Goal: Information Seeking & Learning: Learn about a topic

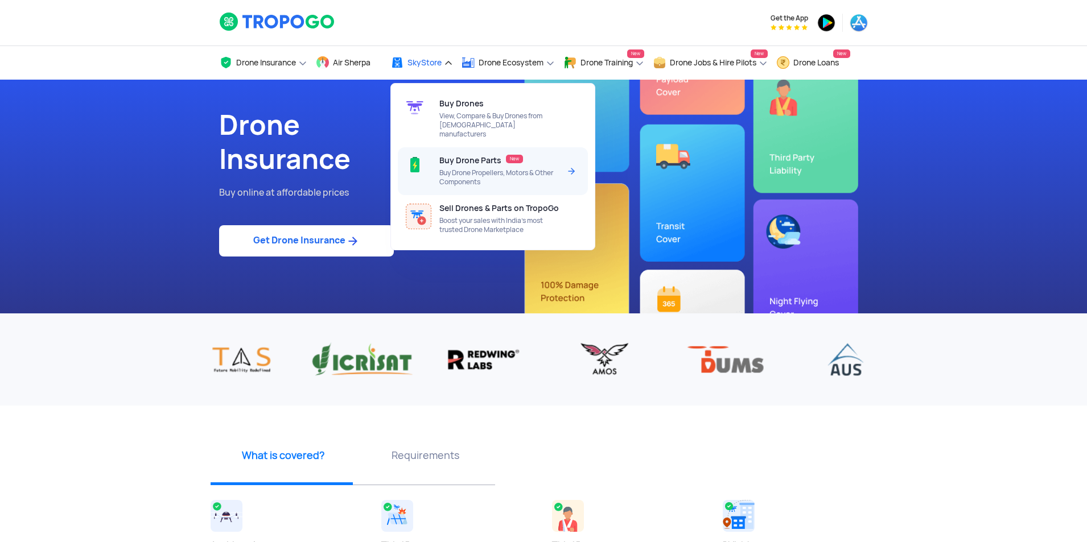
click at [508, 168] on span "Buy Drone Propellers, Motors & Other Components" at bounding box center [499, 177] width 120 height 18
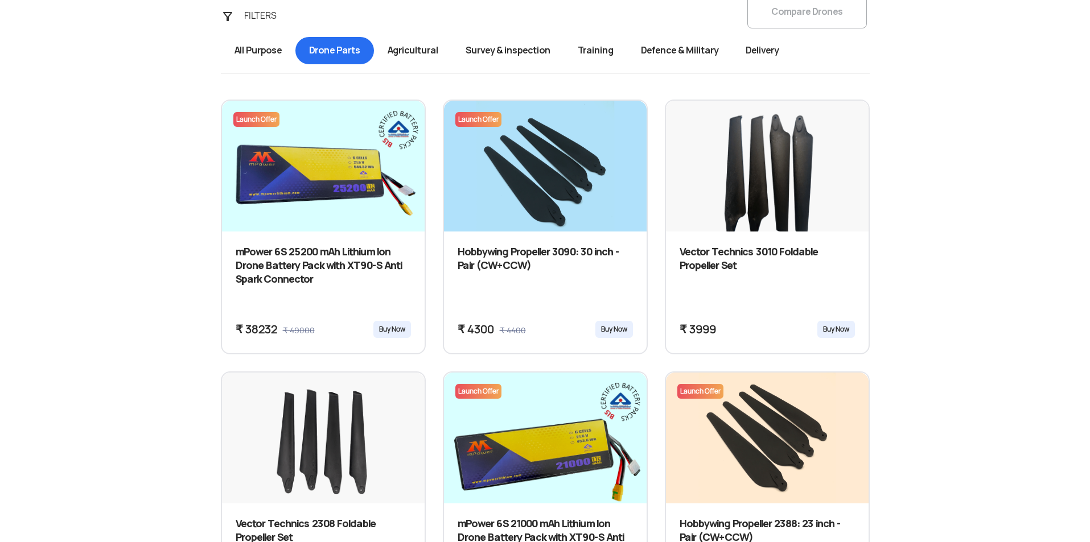
scroll to position [440, 0]
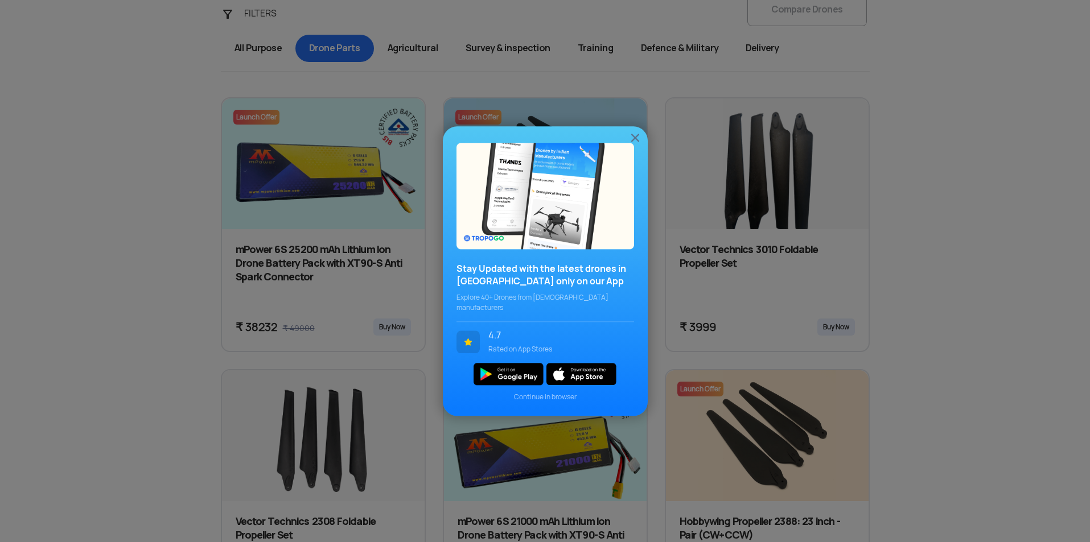
click at [640, 145] on img at bounding box center [635, 138] width 14 height 14
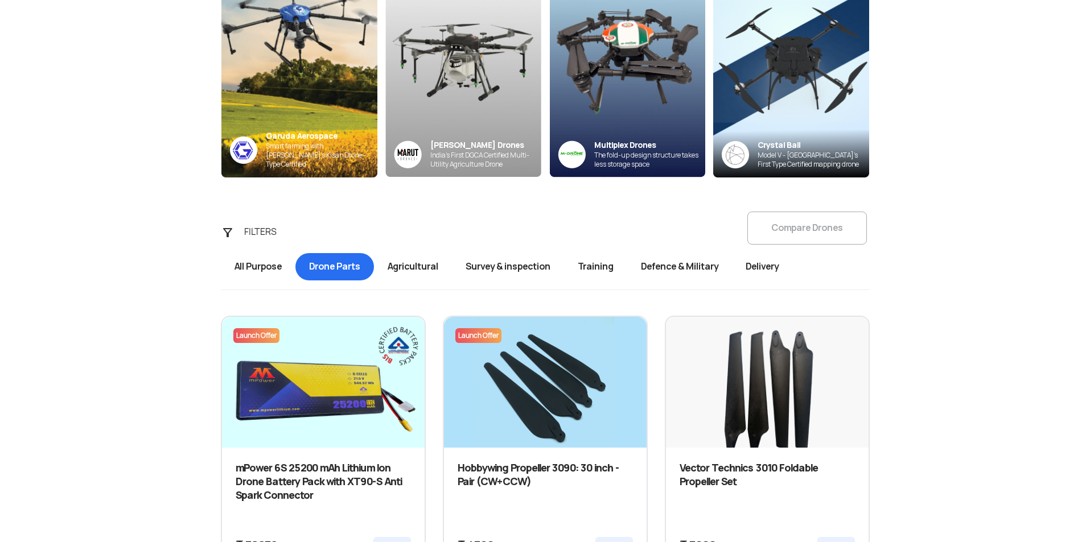
scroll to position [221, 0]
click at [425, 261] on span "Agricultural" at bounding box center [413, 267] width 78 height 27
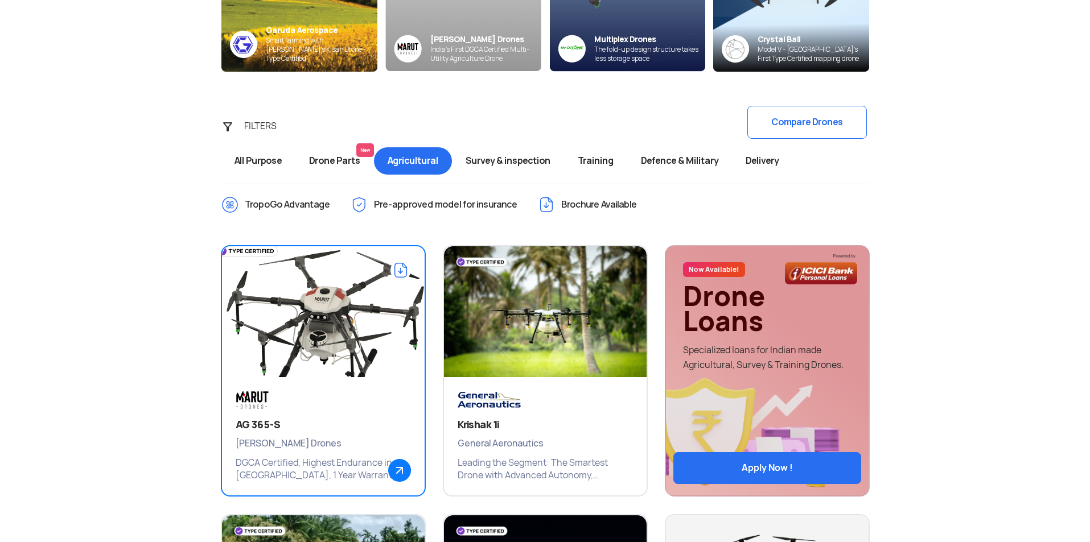
scroll to position [327, 0]
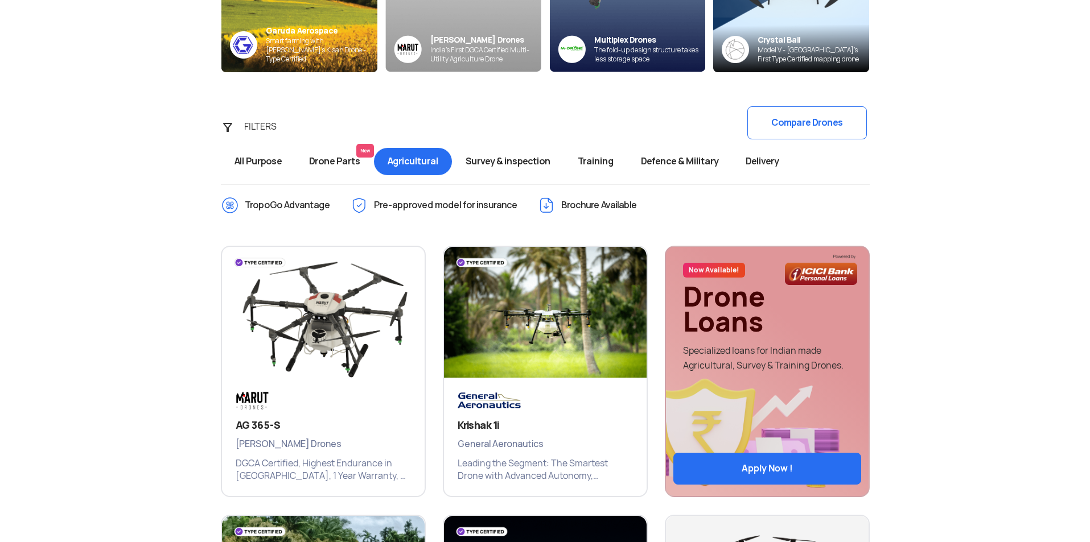
click at [331, 165] on span "Drone Parts New" at bounding box center [334, 161] width 79 height 27
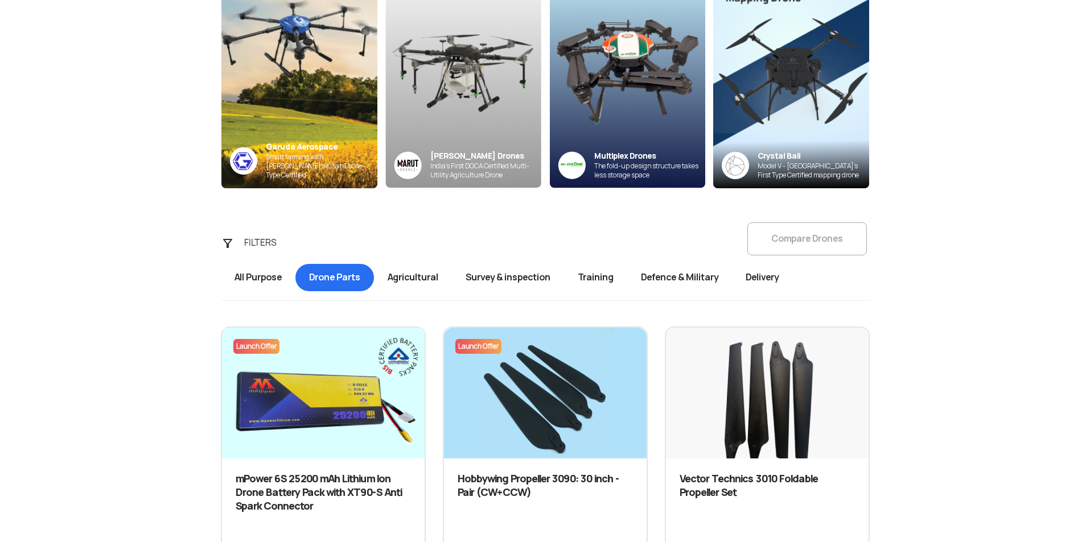
scroll to position [208, 0]
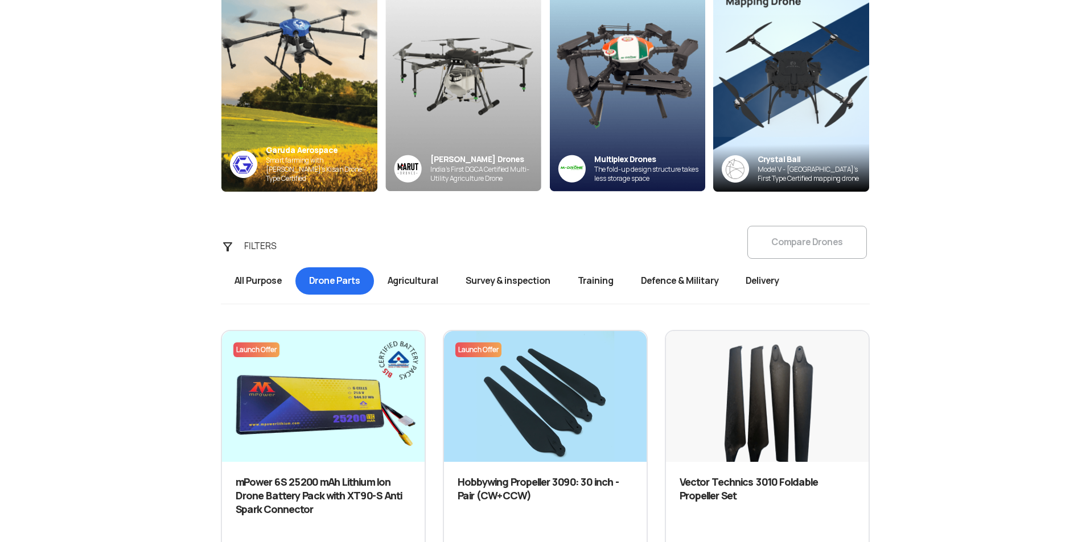
click at [415, 279] on span "Agricultural" at bounding box center [413, 280] width 78 height 27
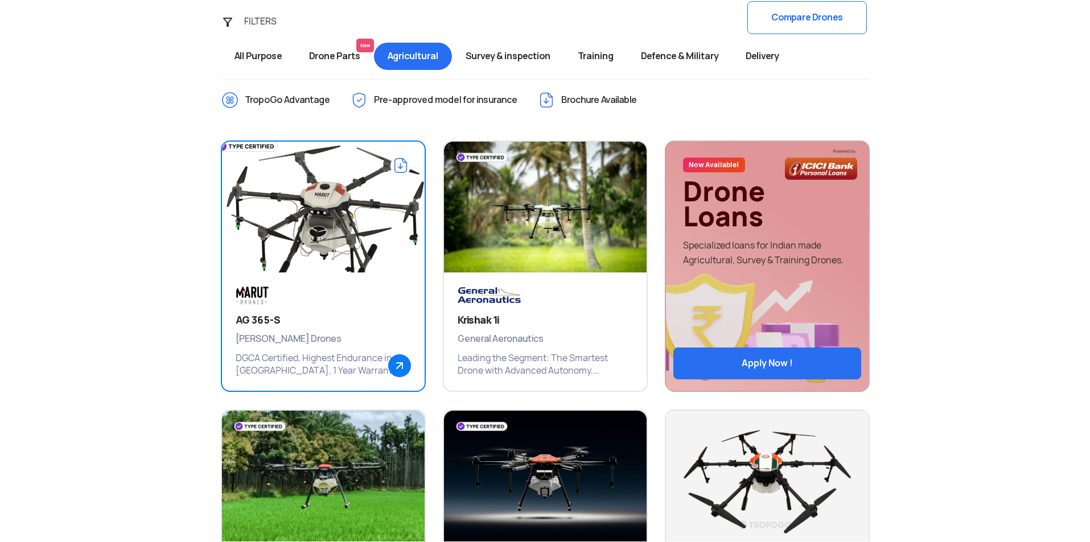
scroll to position [432, 0]
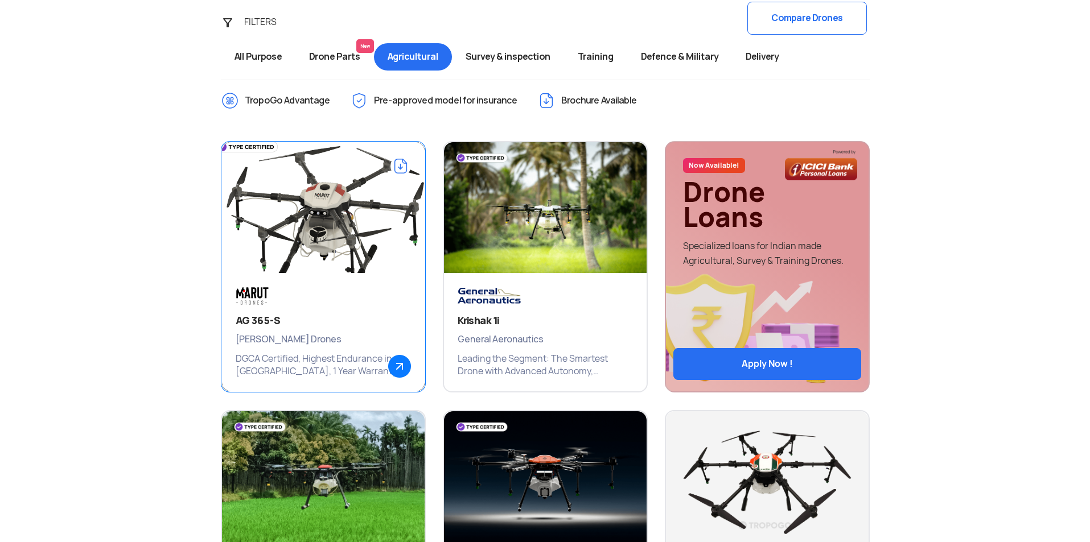
click at [338, 240] on img at bounding box center [322, 213] width 243 height 171
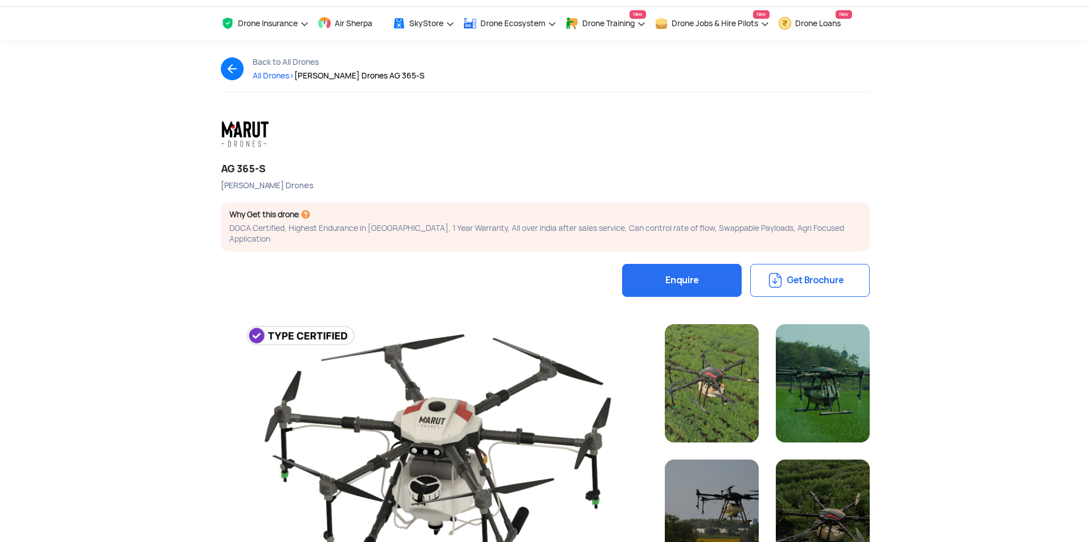
scroll to position [40, 0]
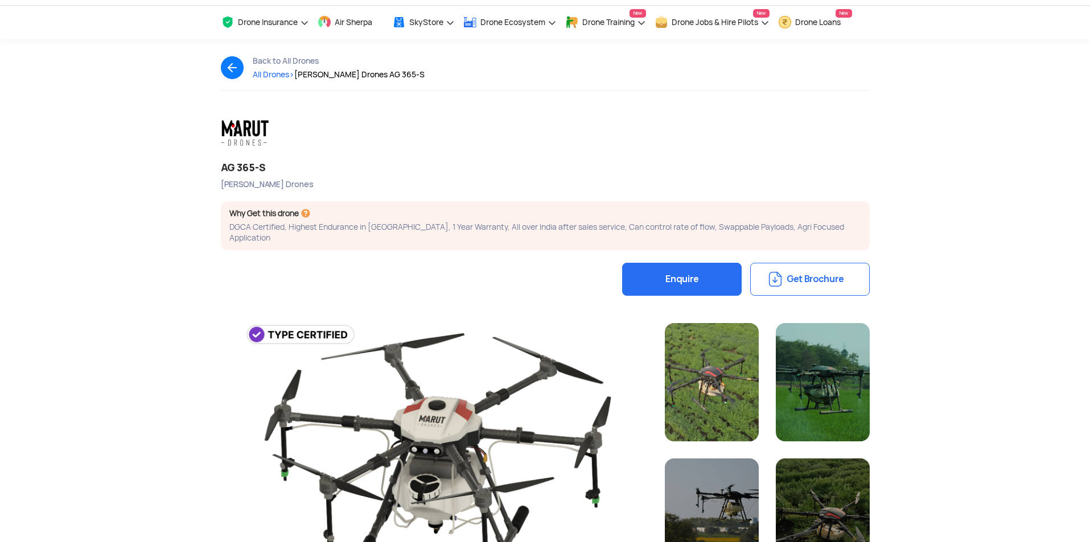
click at [668, 273] on button "Enquire" at bounding box center [682, 279] width 120 height 33
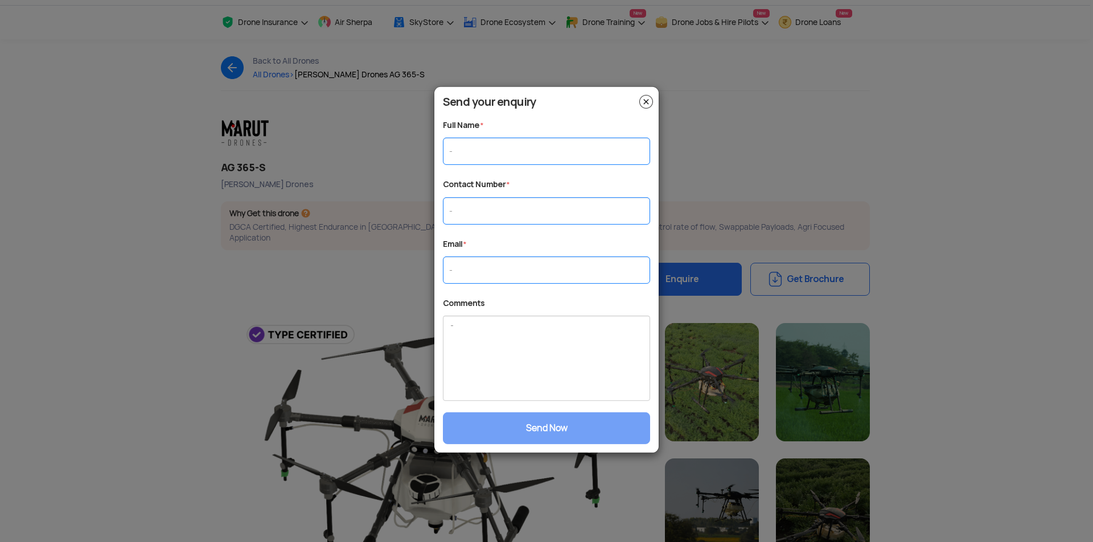
click at [646, 98] on img at bounding box center [646, 101] width 14 height 14
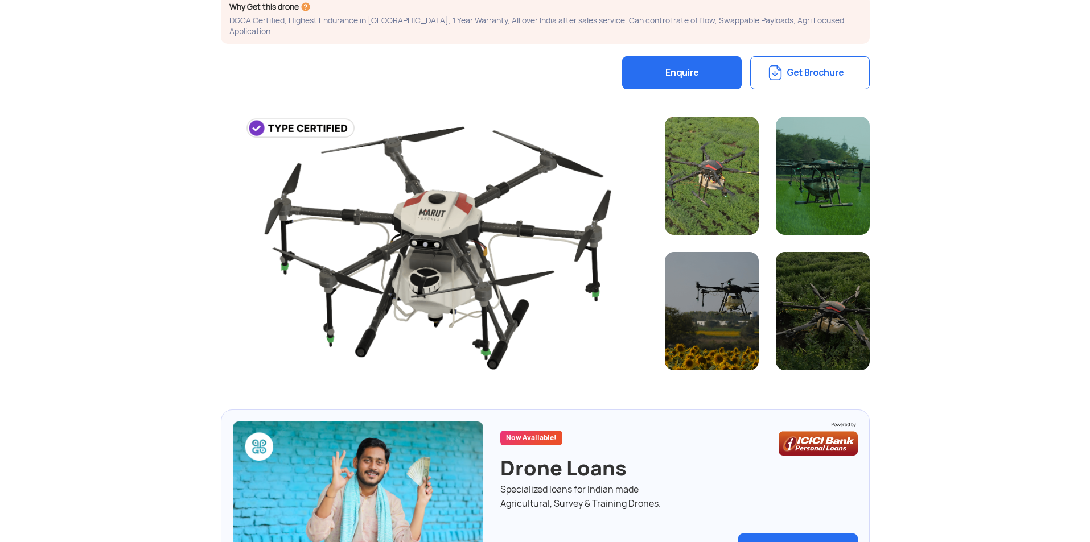
scroll to position [246, 0]
click at [511, 230] on div at bounding box center [434, 245] width 427 height 256
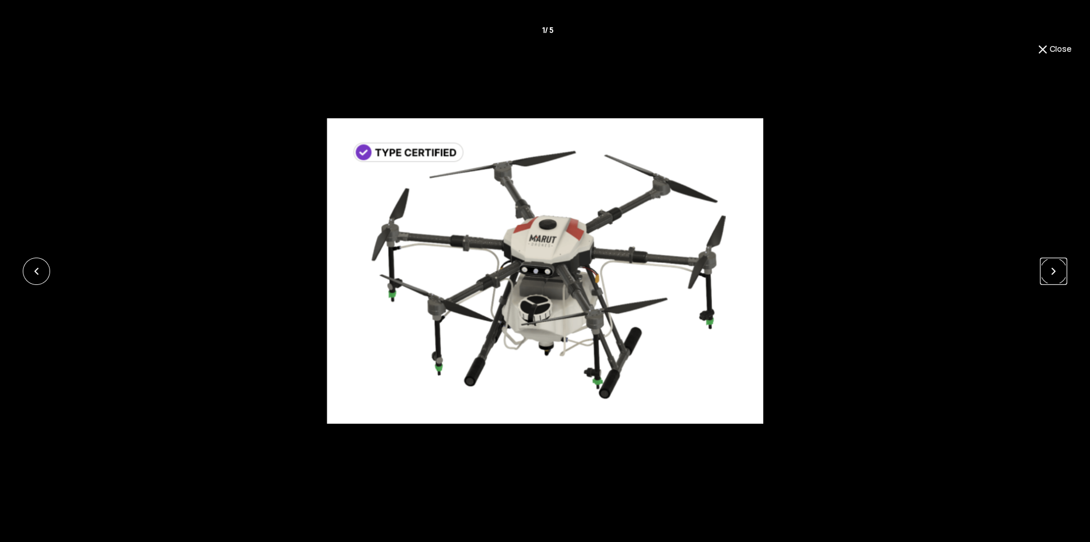
click at [1063, 271] on link at bounding box center [1053, 271] width 27 height 27
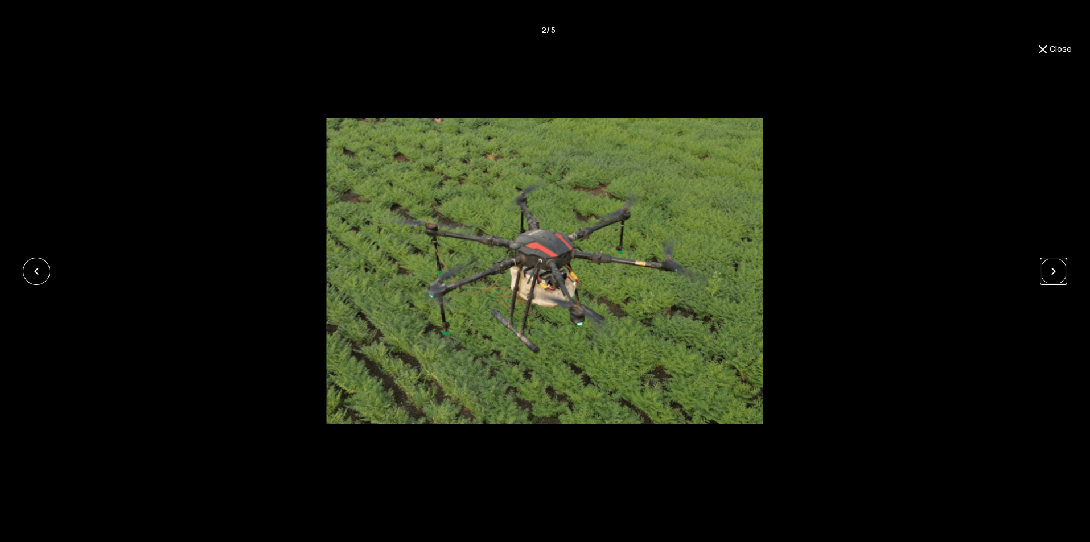
click at [1063, 271] on link at bounding box center [1053, 271] width 27 height 27
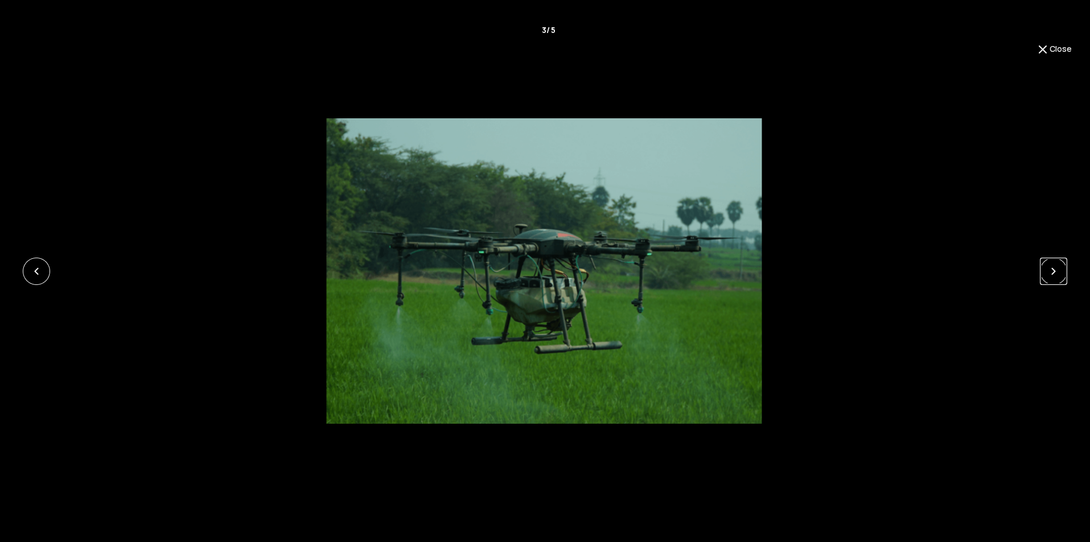
click at [1063, 271] on link at bounding box center [1053, 271] width 27 height 27
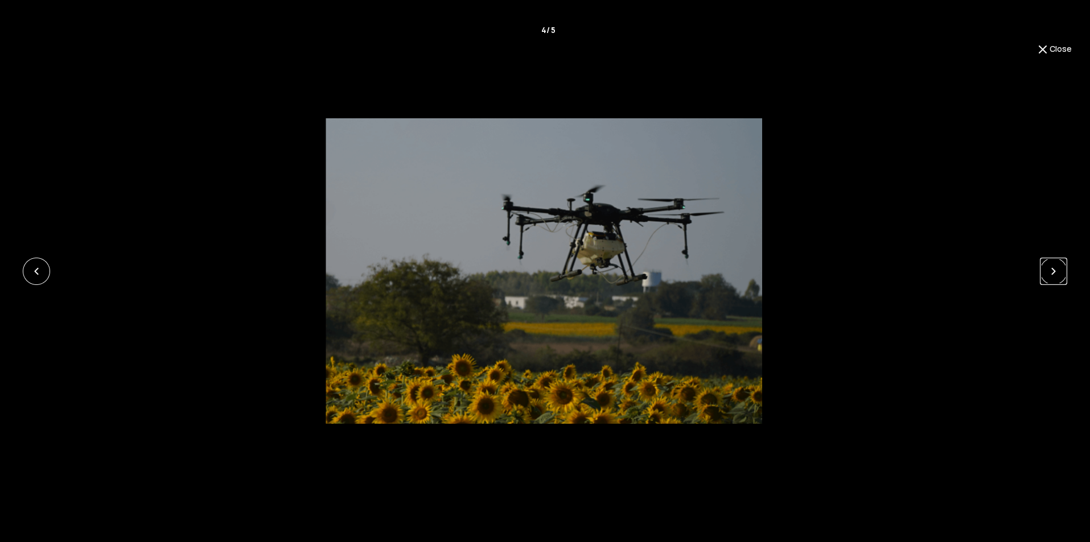
click at [1063, 271] on link at bounding box center [1053, 271] width 27 height 27
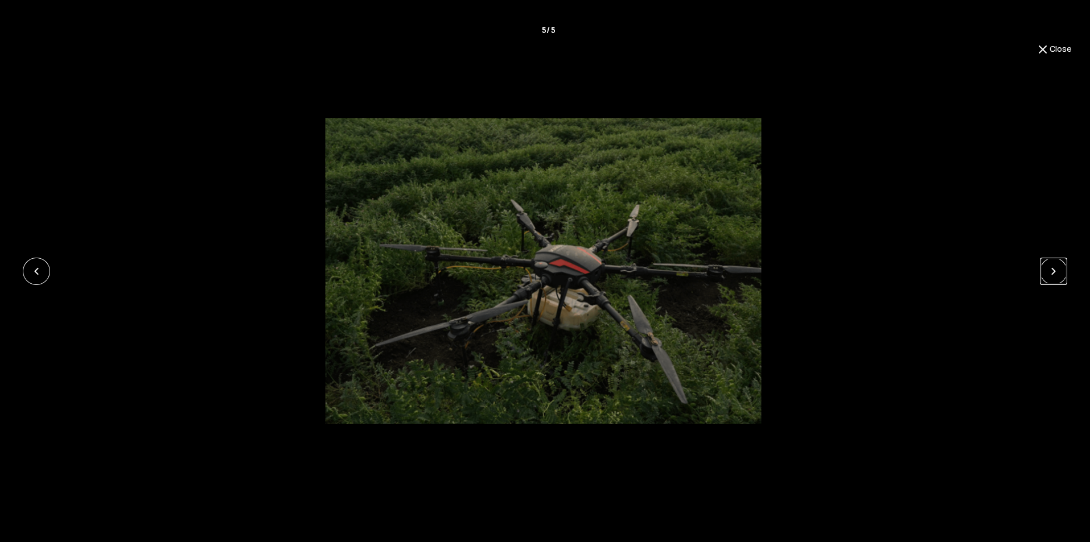
click at [1063, 271] on link at bounding box center [1053, 271] width 27 height 27
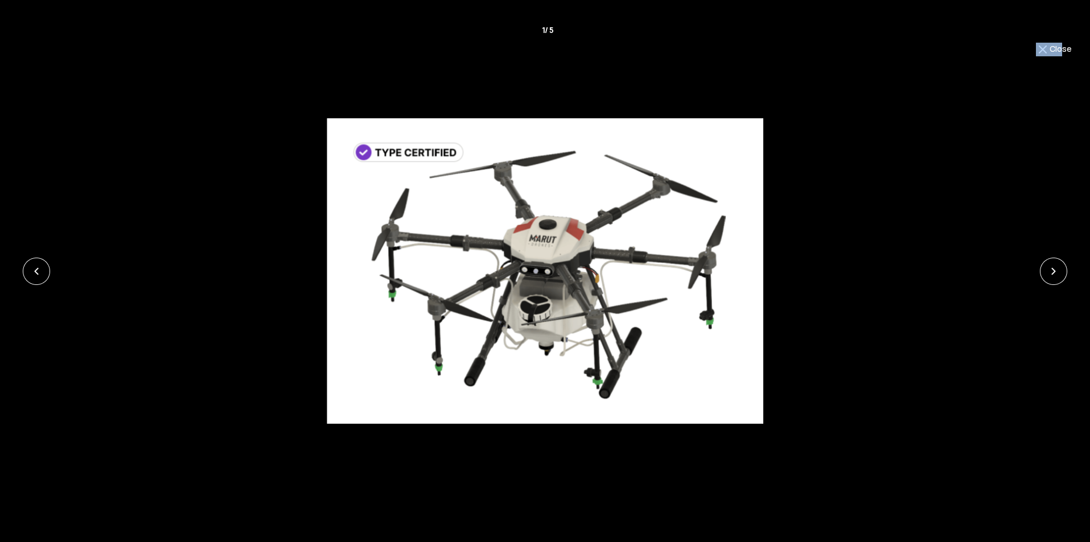
drag, startPoint x: 1061, startPoint y: 57, endPoint x: 1058, endPoint y: 51, distance: 7.1
click at [1058, 51] on div "Close 1 / 5 ‹ ›" at bounding box center [545, 271] width 1090 height 542
click at [1058, 51] on button "Close" at bounding box center [1054, 50] width 36 height 14
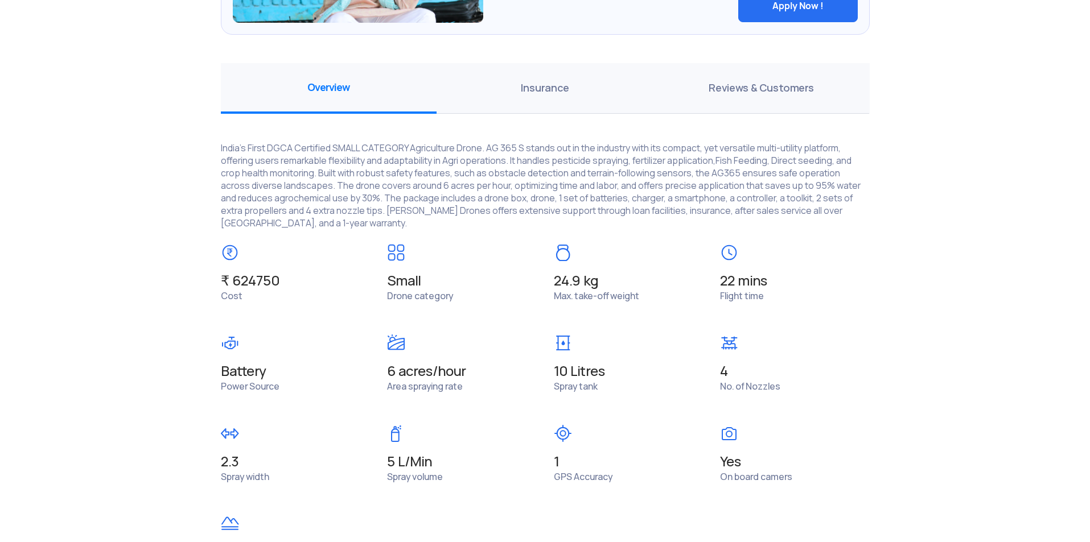
scroll to position [791, 0]
click at [557, 71] on span "Insurance" at bounding box center [545, 88] width 216 height 51
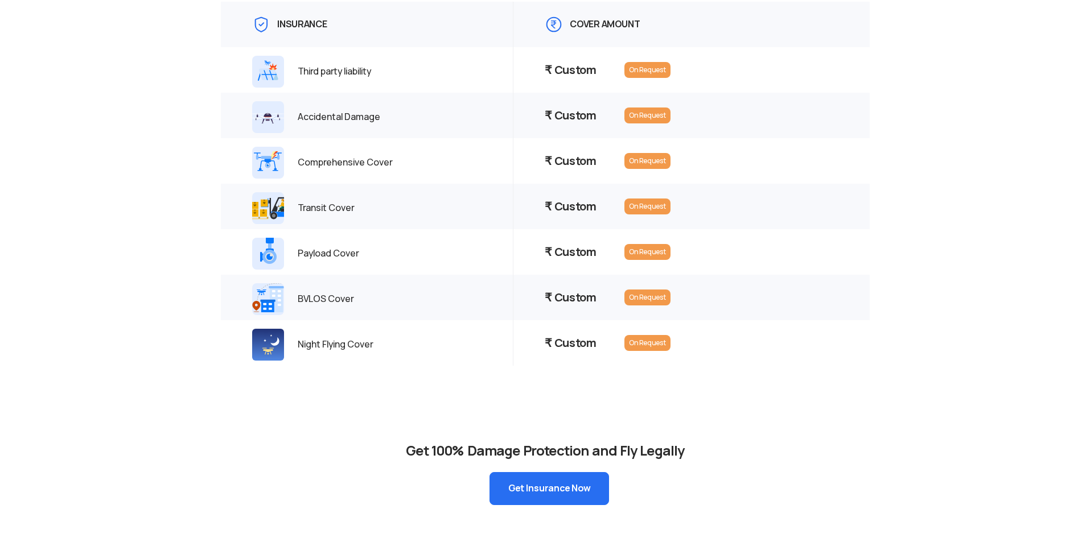
scroll to position [1105, 0]
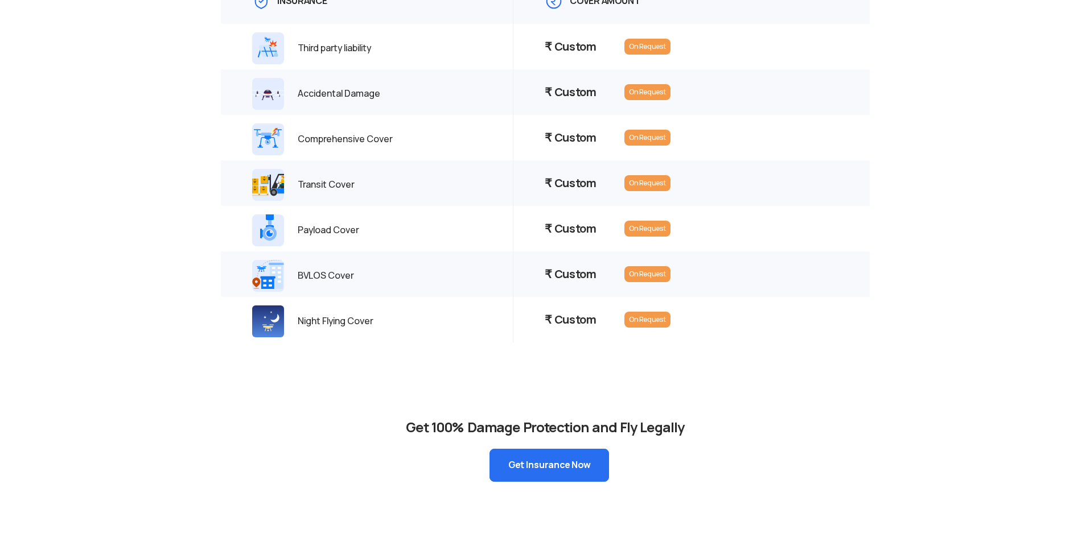
click at [336, 315] on span "Night Flying Cover" at bounding box center [335, 321] width 75 height 13
click at [413, 365] on div "Insurance Cover amount Third party liability ₹ Custom On Request Accidental Dam…" at bounding box center [545, 223] width 666 height 546
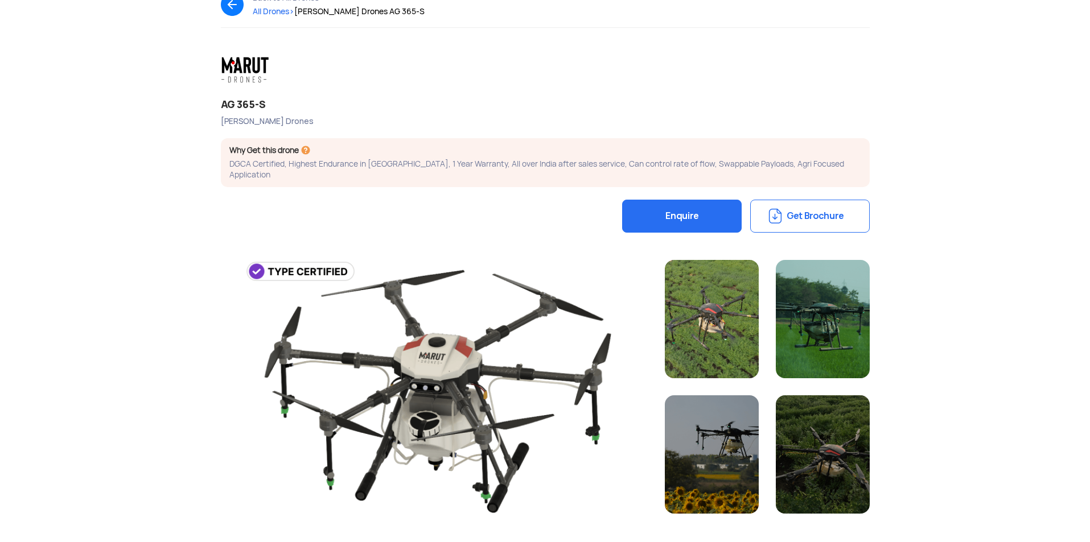
scroll to position [0, 0]
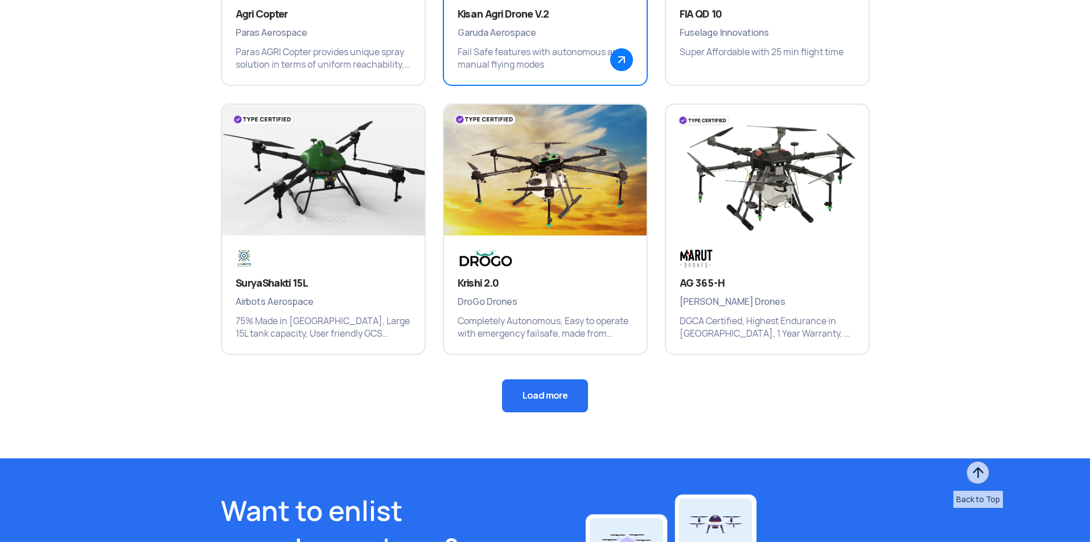
scroll to position [1278, 0]
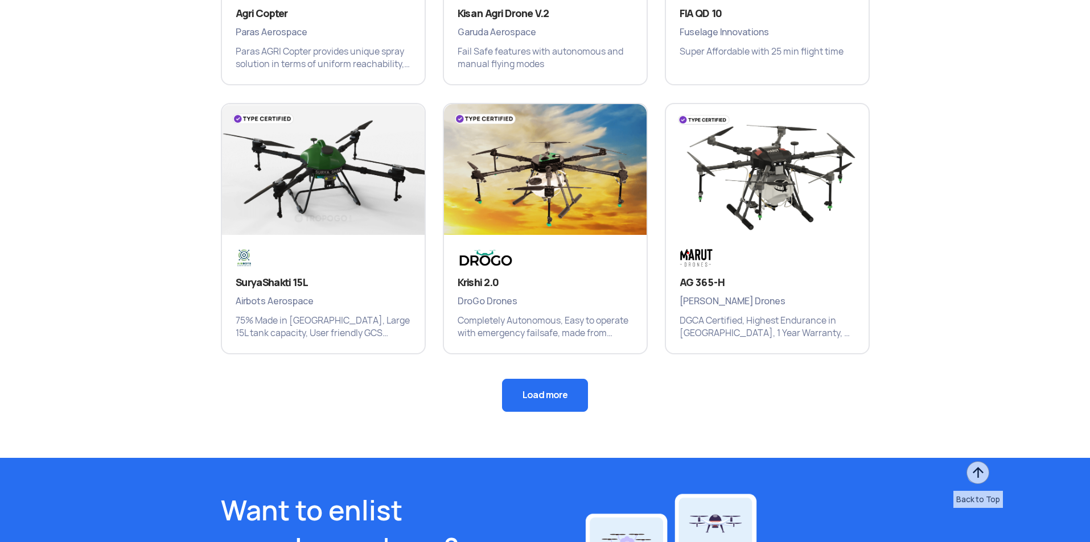
click at [542, 394] on button "Load more" at bounding box center [545, 395] width 86 height 33
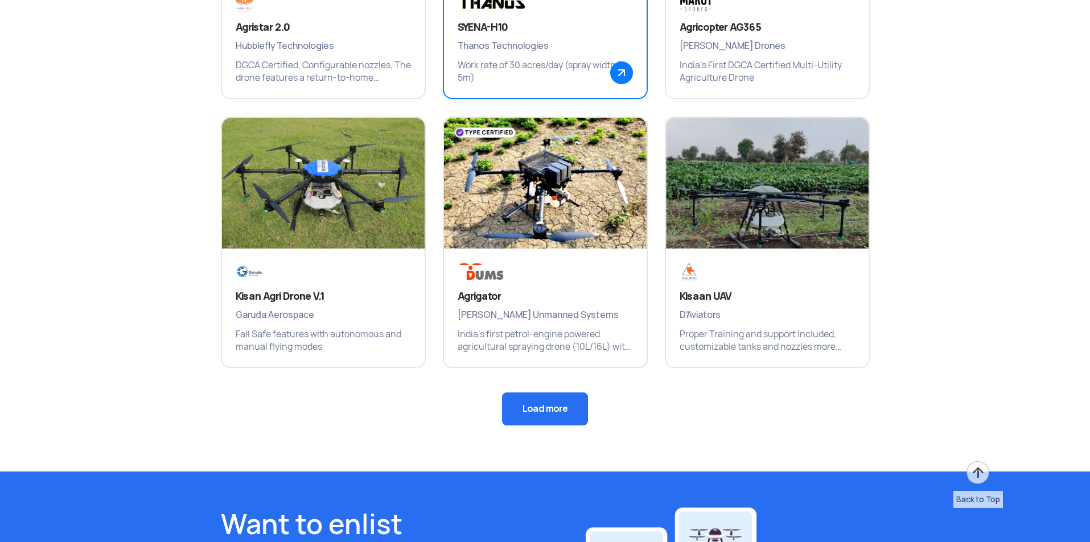
scroll to position [1809, 0]
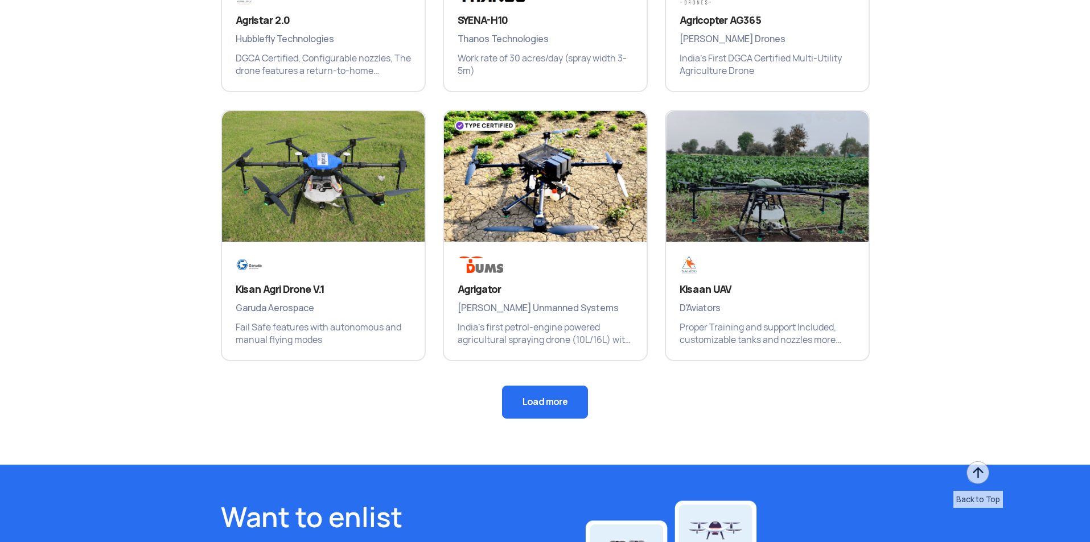
click at [546, 401] on button "Load more" at bounding box center [545, 402] width 86 height 33
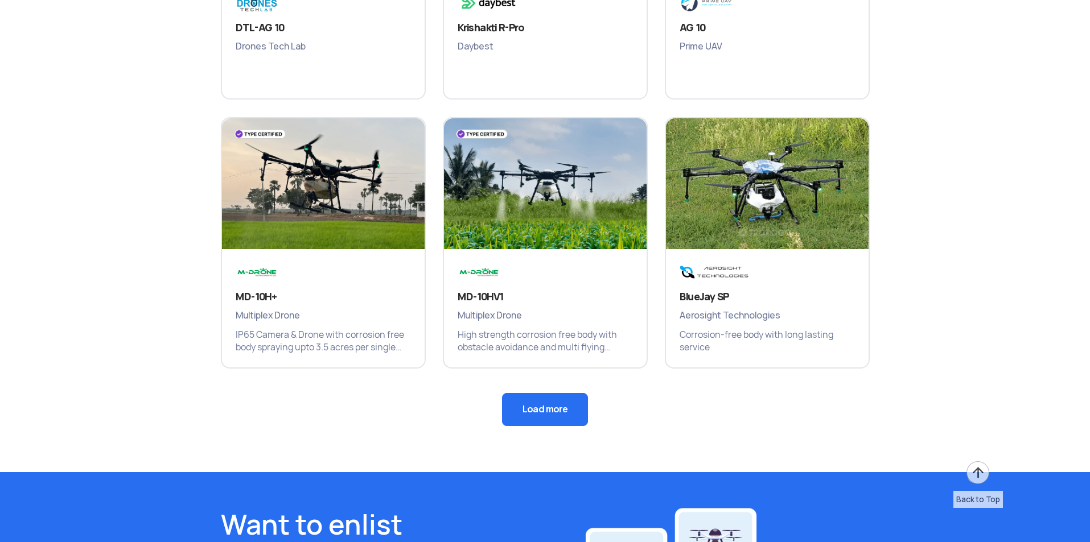
scroll to position [2341, 0]
click at [540, 407] on button "Load more" at bounding box center [545, 409] width 86 height 33
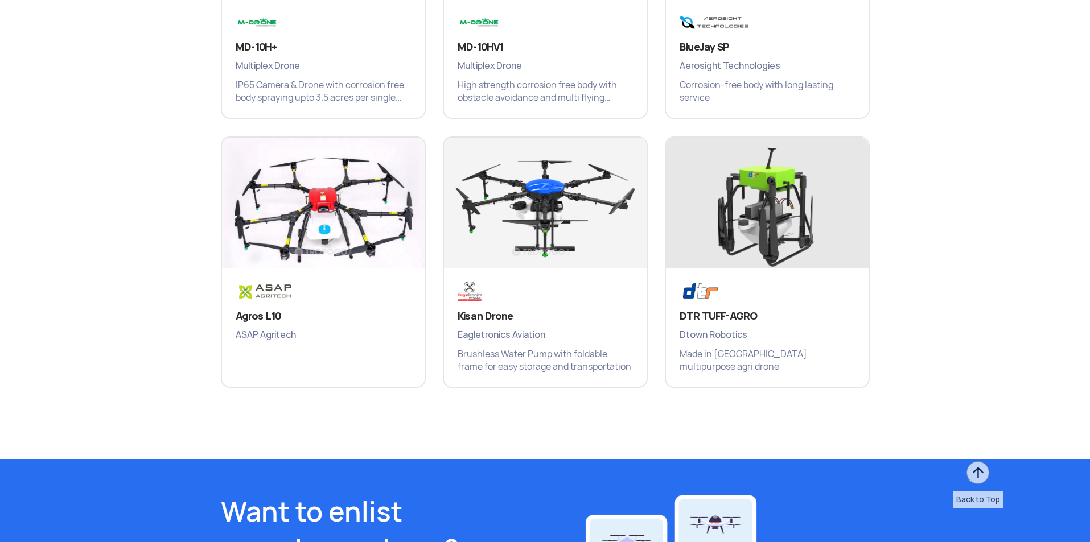
scroll to position [2591, 0]
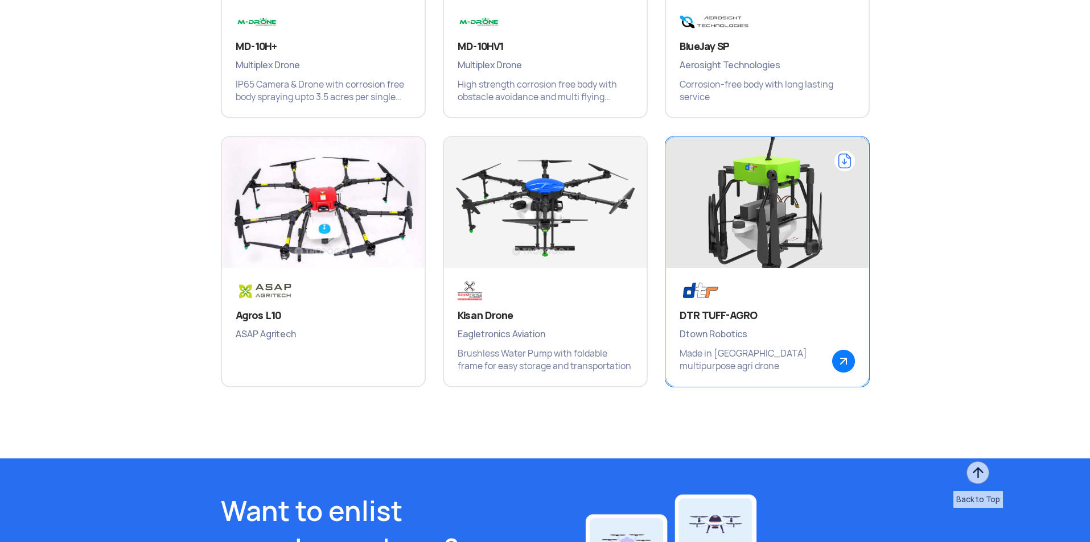
click at [773, 273] on div "DTR TUFF-AGRO Dtown Robotics Made in India multipurpose agri drone" at bounding box center [767, 327] width 203 height 118
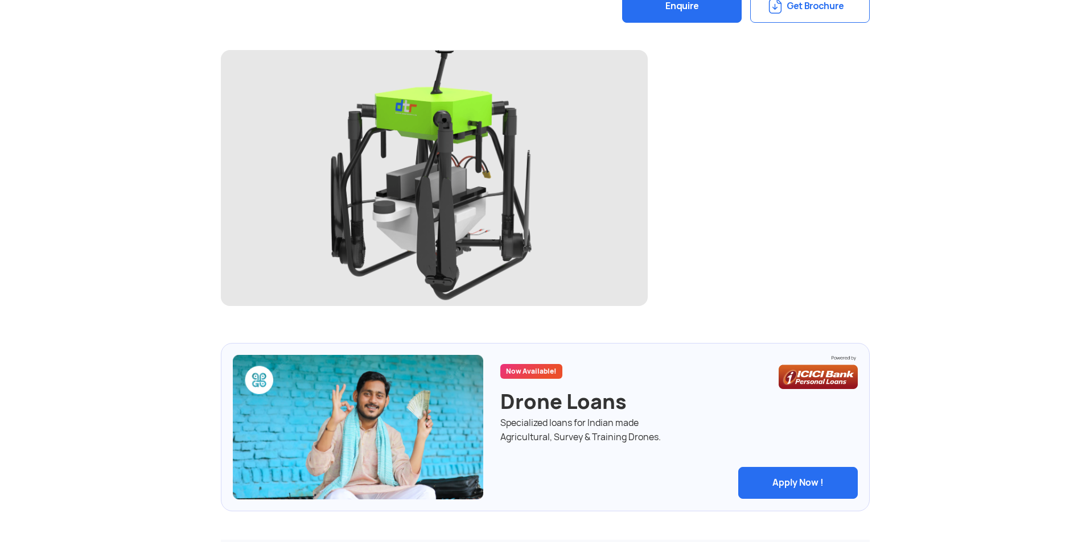
scroll to position [303, 0]
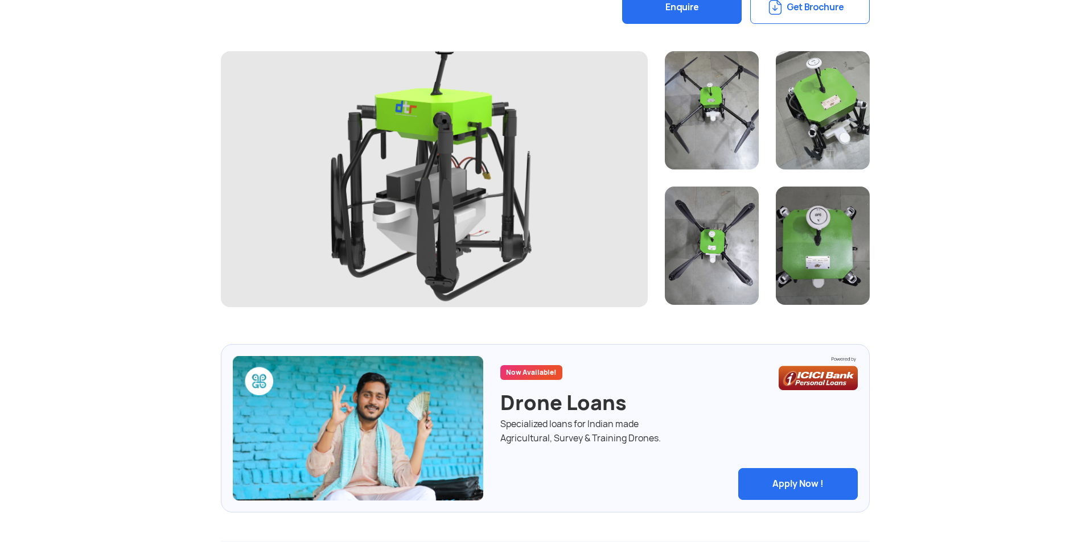
click at [544, 168] on div at bounding box center [434, 179] width 427 height 256
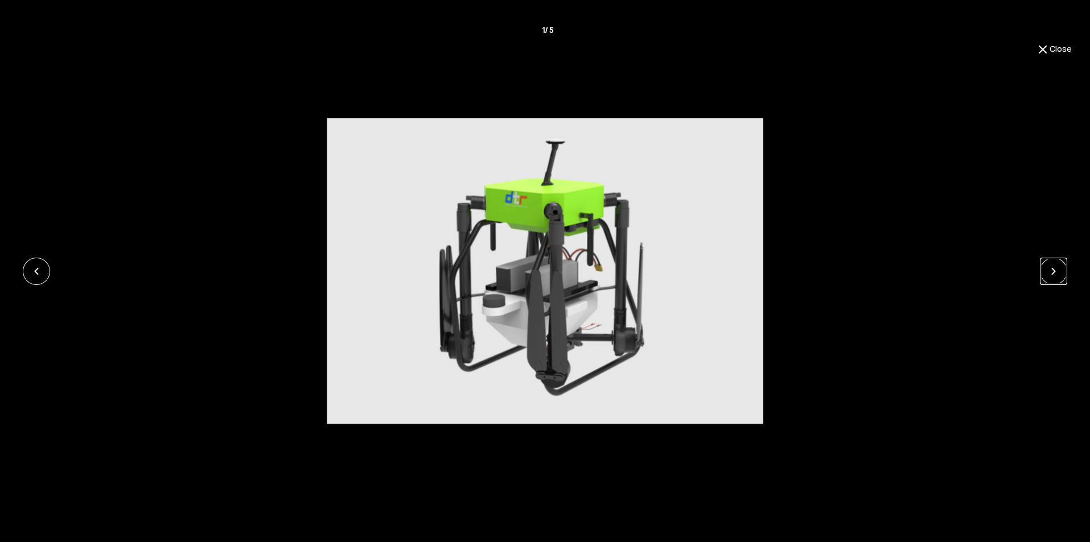
click at [1051, 279] on link at bounding box center [1053, 271] width 27 height 27
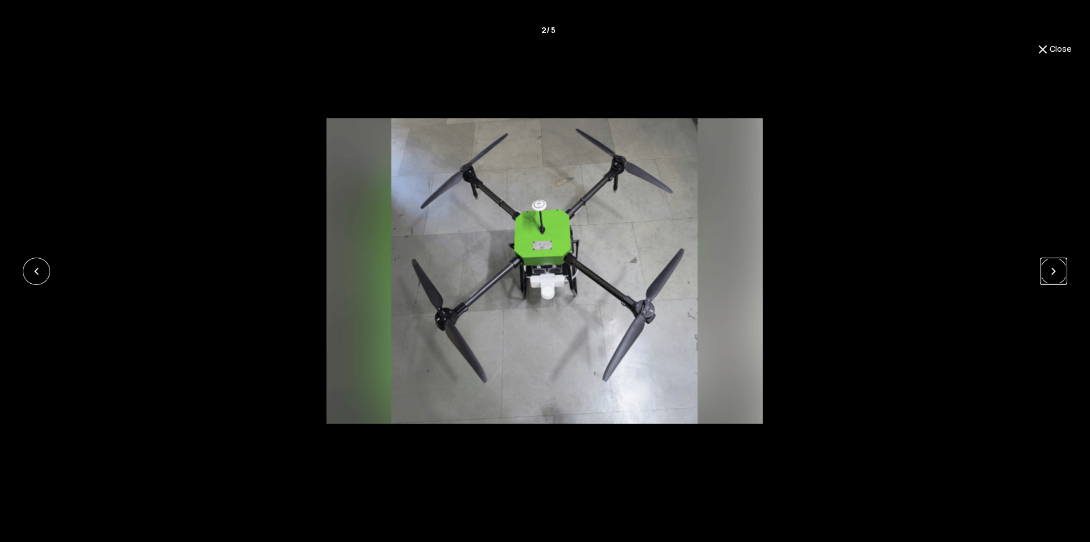
click at [1056, 270] on link at bounding box center [1053, 271] width 27 height 27
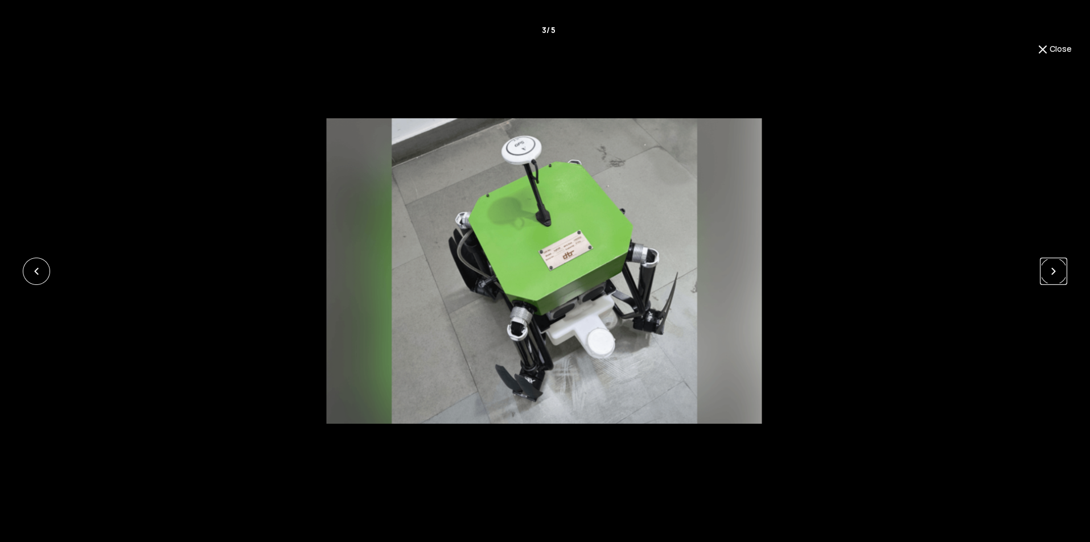
click at [1056, 270] on link at bounding box center [1053, 271] width 27 height 27
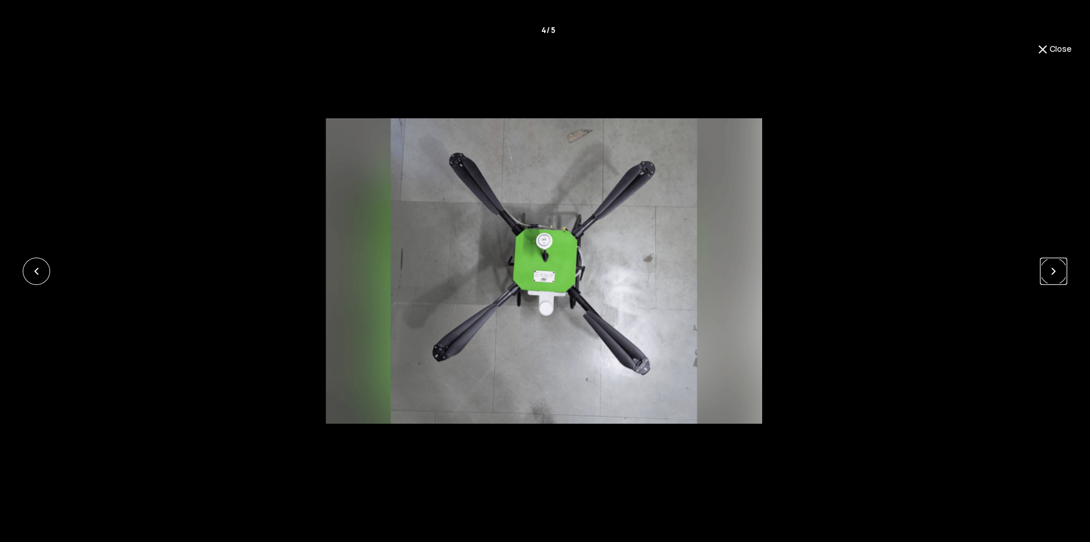
click at [1056, 270] on link at bounding box center [1053, 271] width 27 height 27
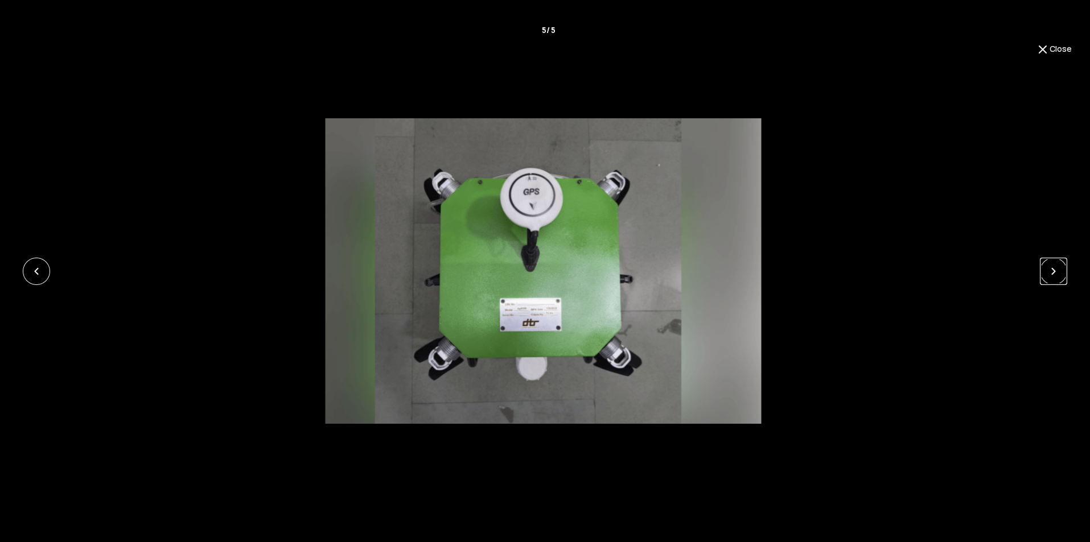
click at [1056, 270] on link at bounding box center [1053, 271] width 27 height 27
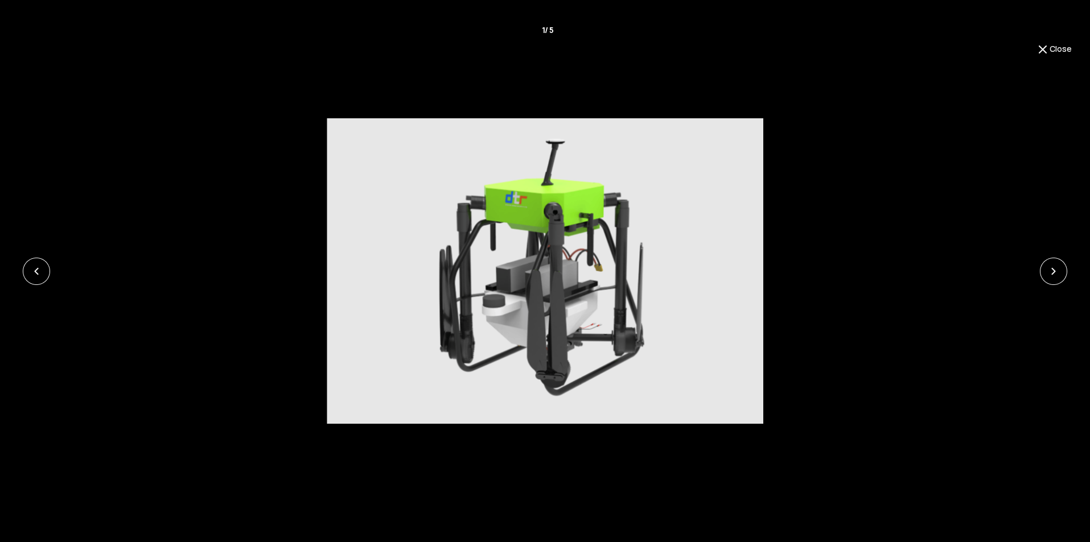
click at [1041, 47] on img at bounding box center [1043, 50] width 14 height 14
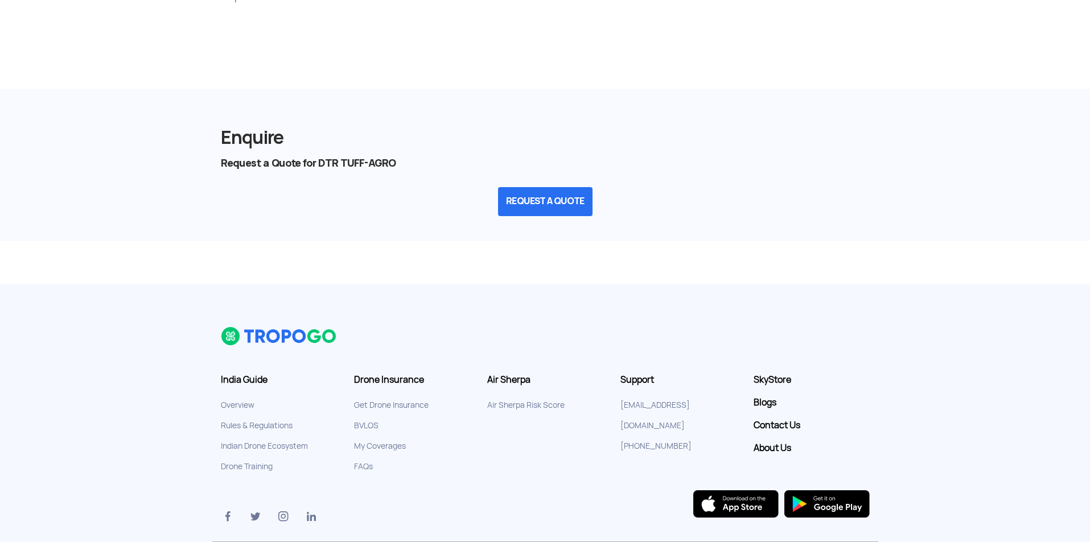
scroll to position [1449, 0]
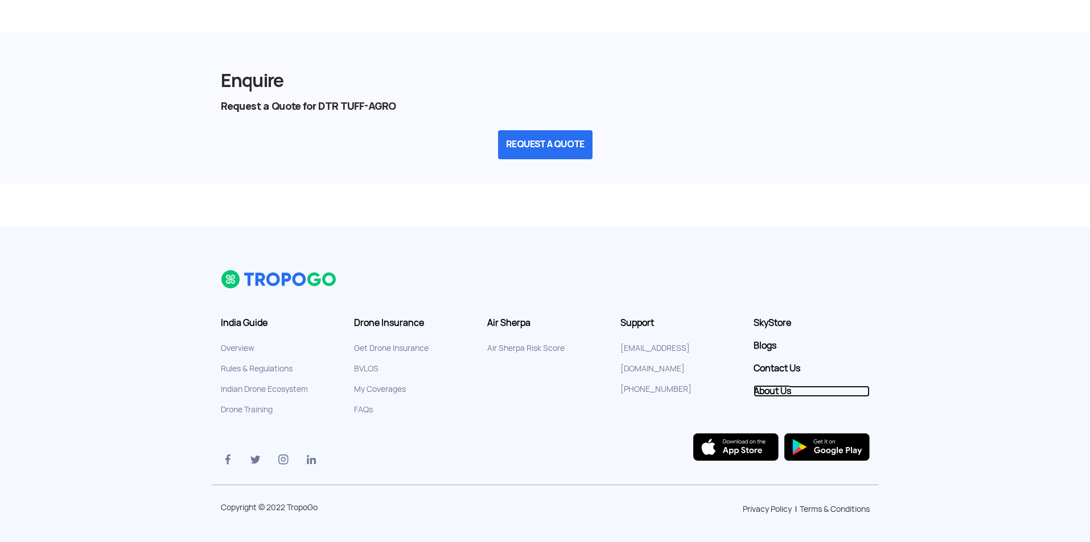
click at [768, 391] on link "About Us" at bounding box center [812, 391] width 116 height 11
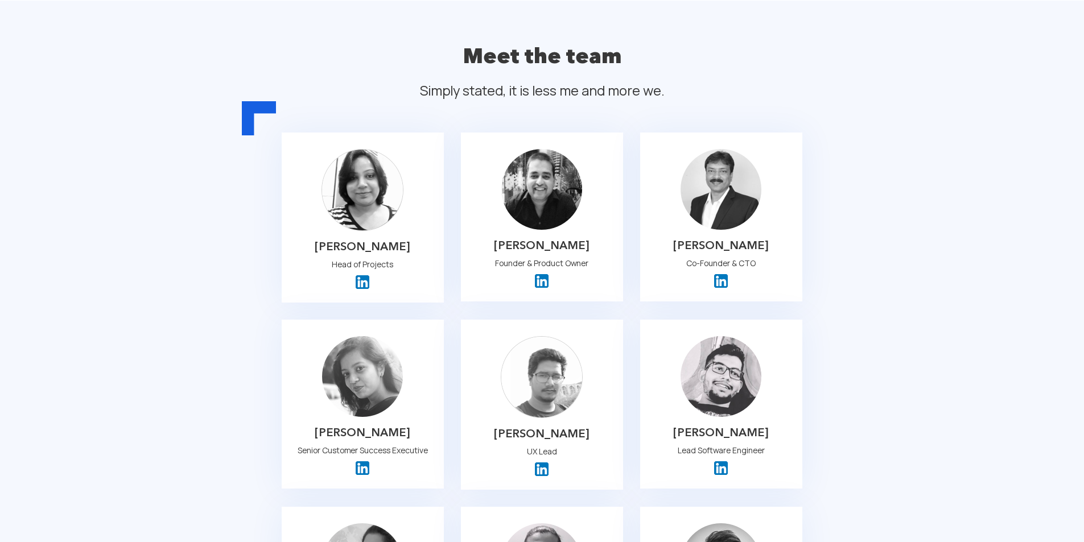
scroll to position [905, 0]
click at [544, 274] on img at bounding box center [542, 281] width 14 height 14
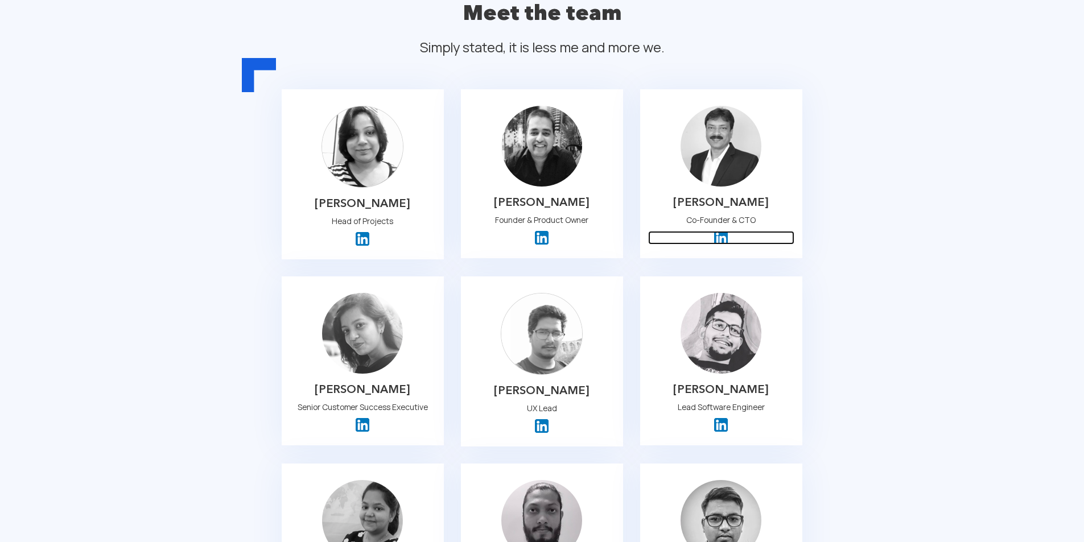
click at [720, 231] on img at bounding box center [721, 238] width 14 height 14
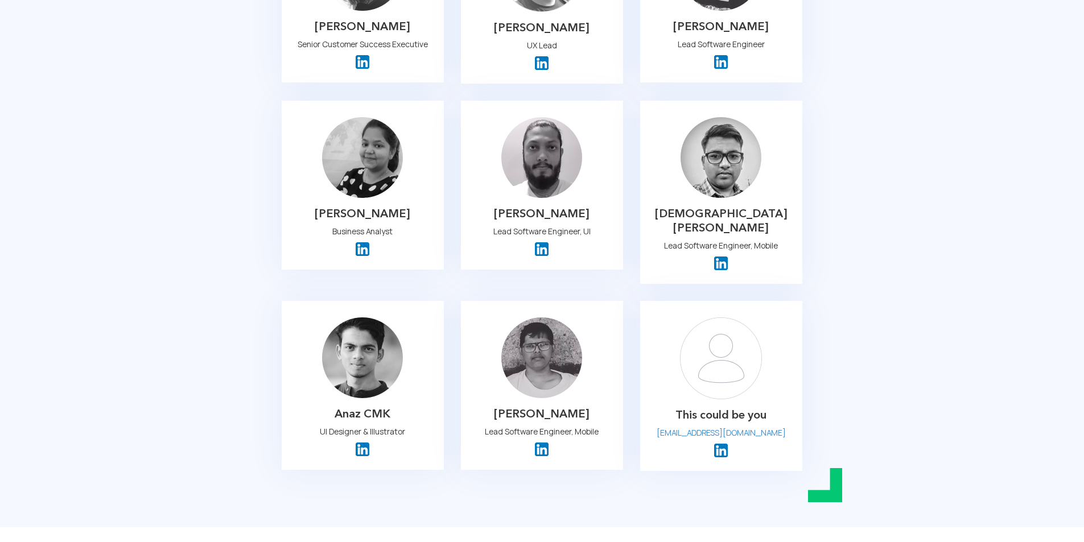
scroll to position [1312, 0]
click at [542, 442] on img at bounding box center [542, 449] width 14 height 14
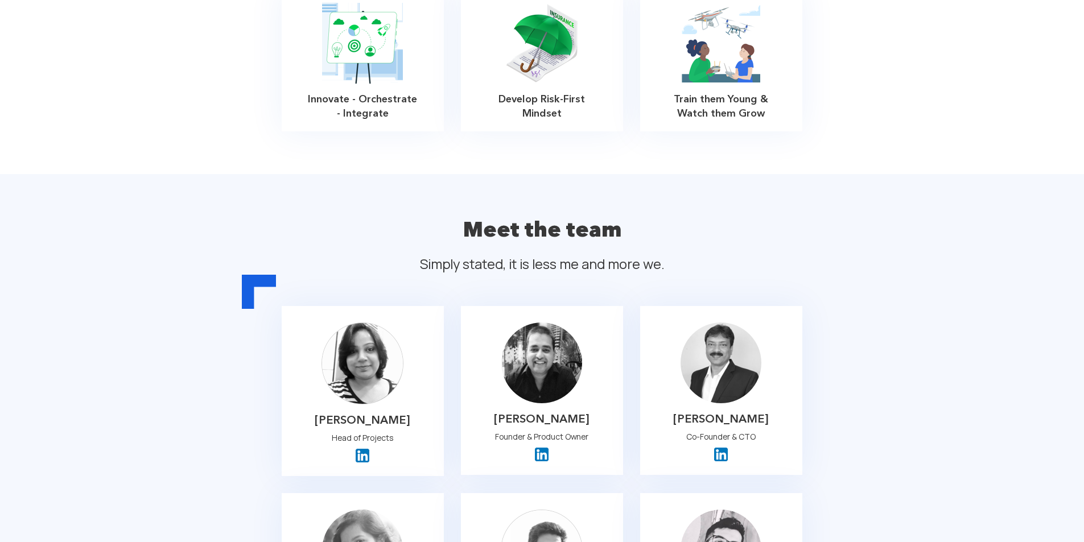
scroll to position [735, 0]
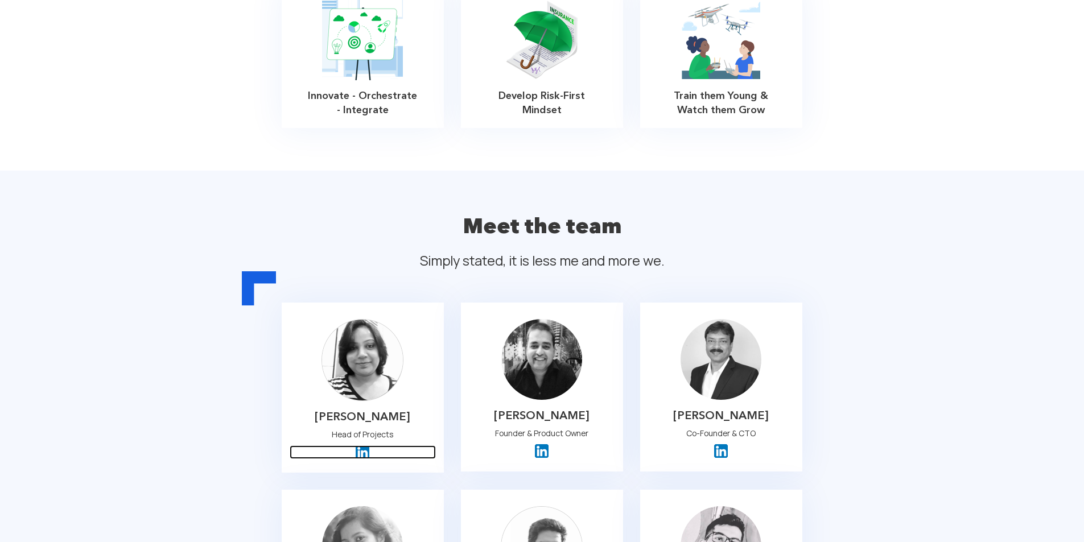
click at [364, 446] on img at bounding box center [363, 453] width 14 height 14
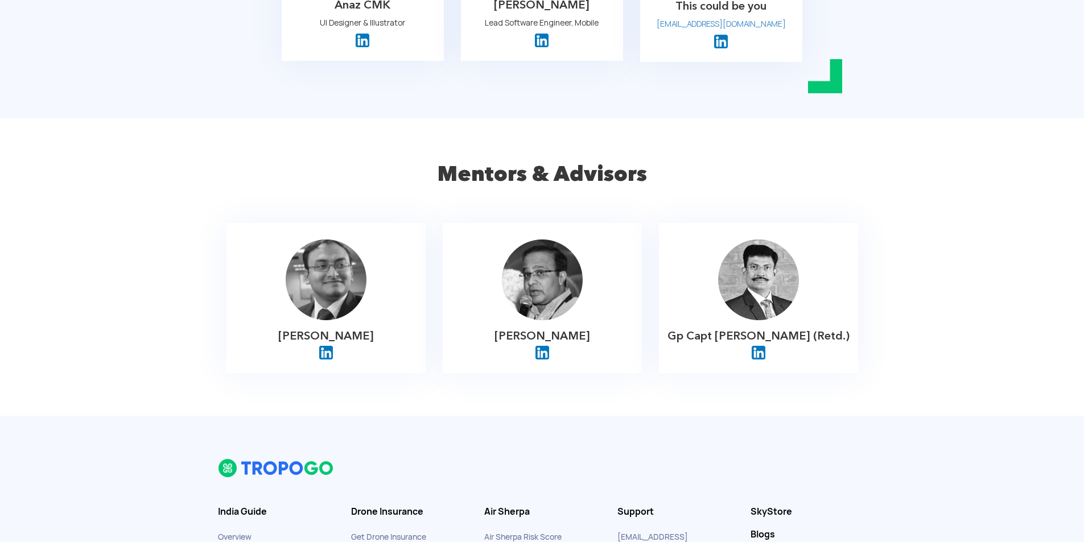
scroll to position [1872, 0]
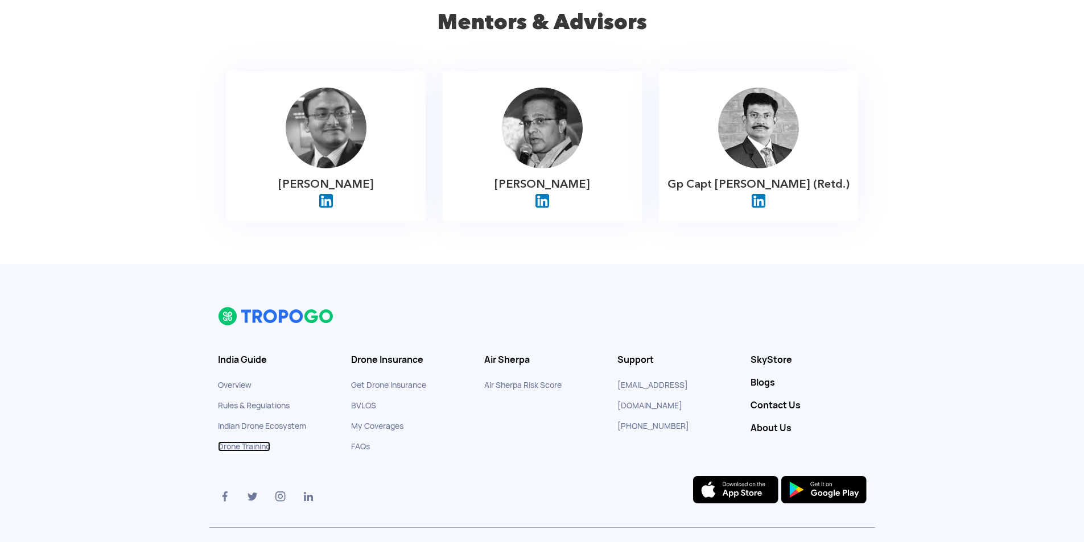
click at [260, 442] on link "Drone Training" at bounding box center [244, 447] width 52 height 10
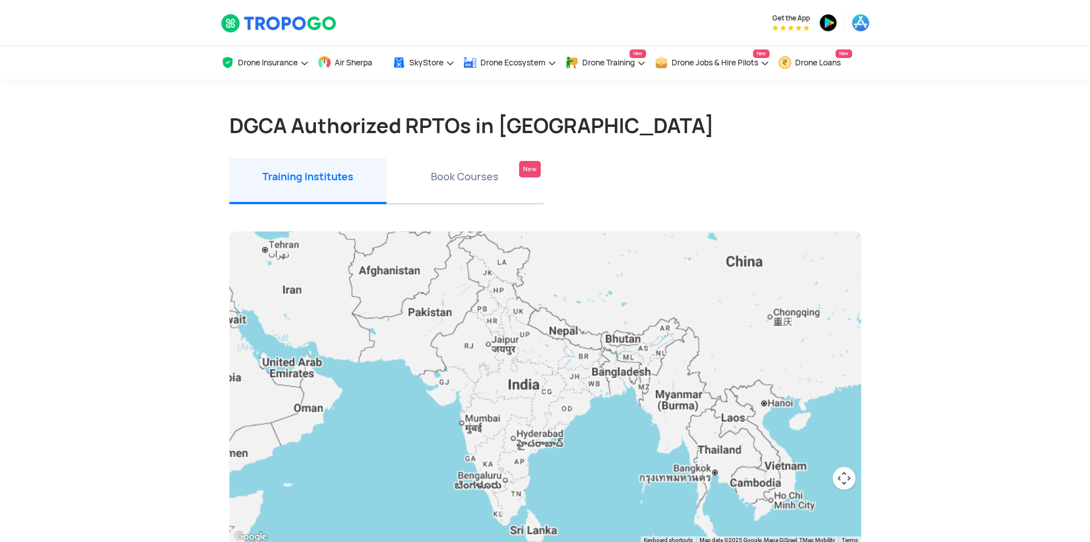
click at [460, 171] on li "Book Courses New" at bounding box center [464, 181] width 157 height 46
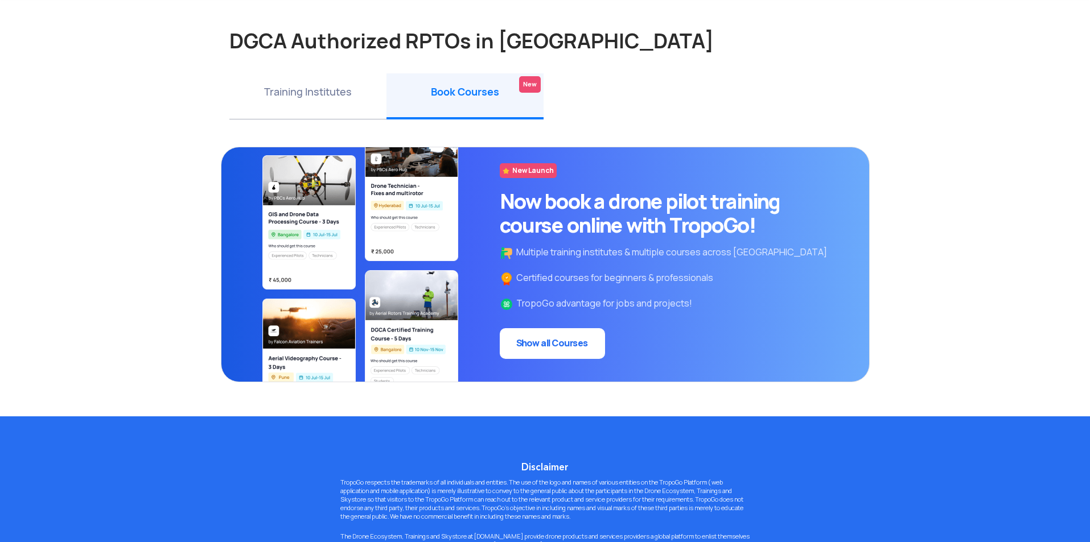
scroll to position [85, 0]
click at [559, 332] on link "Show all Courses" at bounding box center [552, 343] width 105 height 31
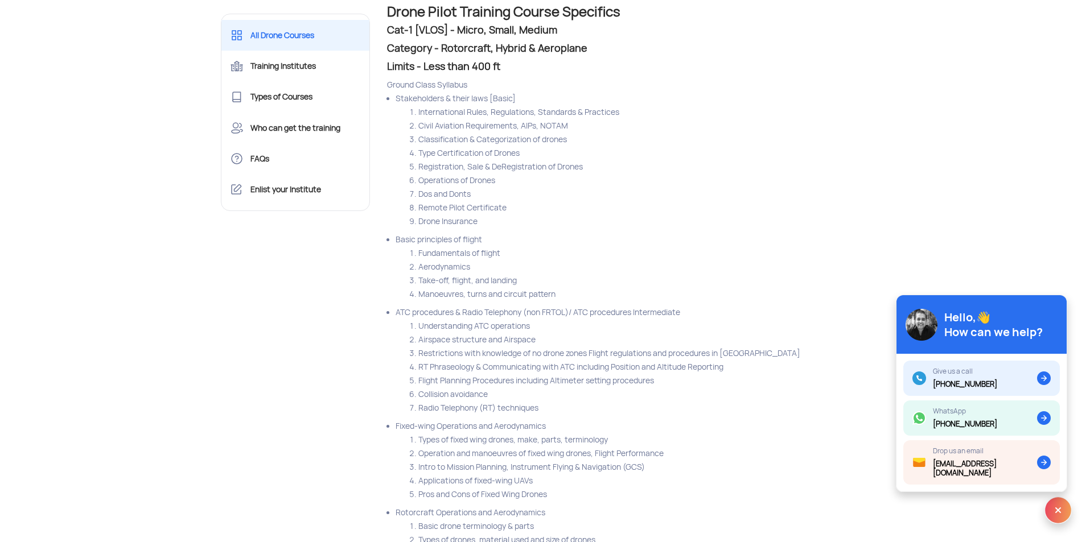
scroll to position [2180, 0]
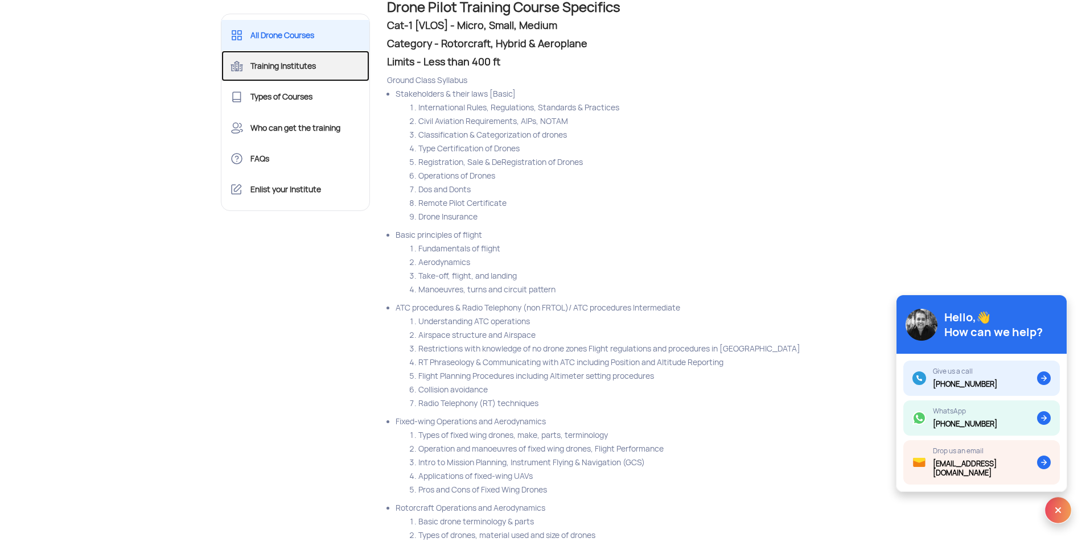
click at [302, 74] on link "Training Institutes" at bounding box center [295, 66] width 149 height 31
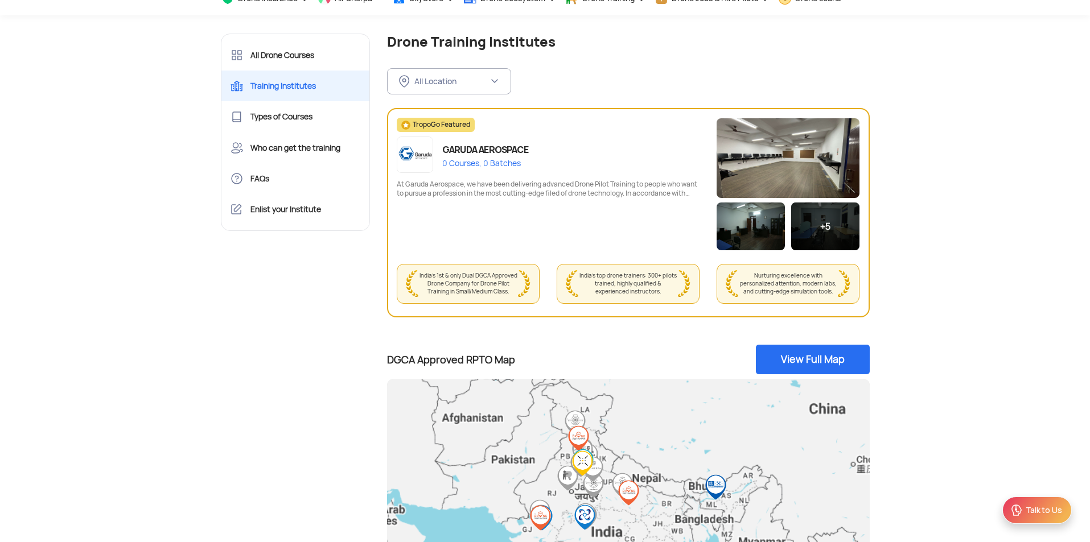
scroll to position [110, 0]
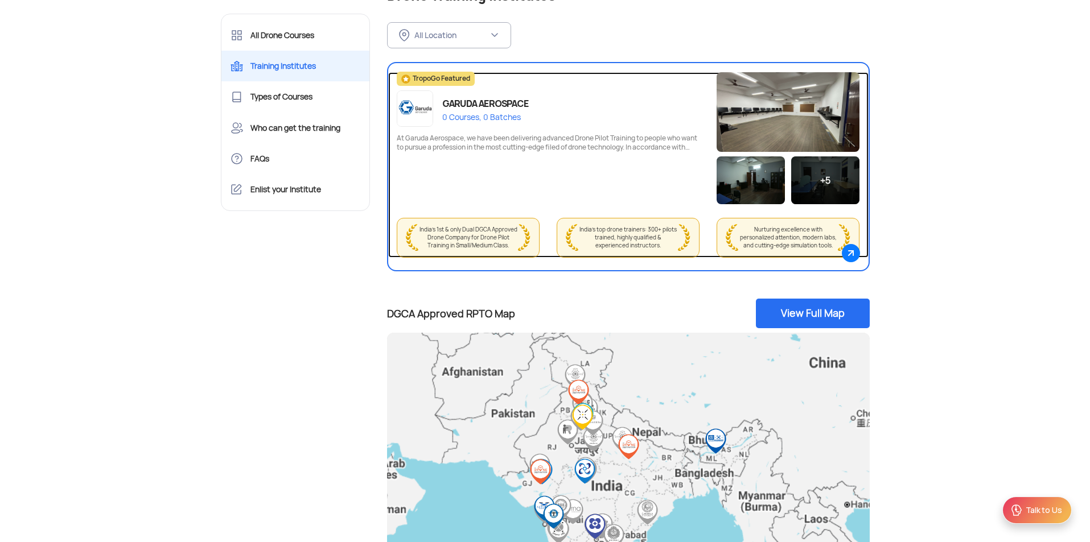
click at [732, 132] on img at bounding box center [788, 112] width 143 height 80
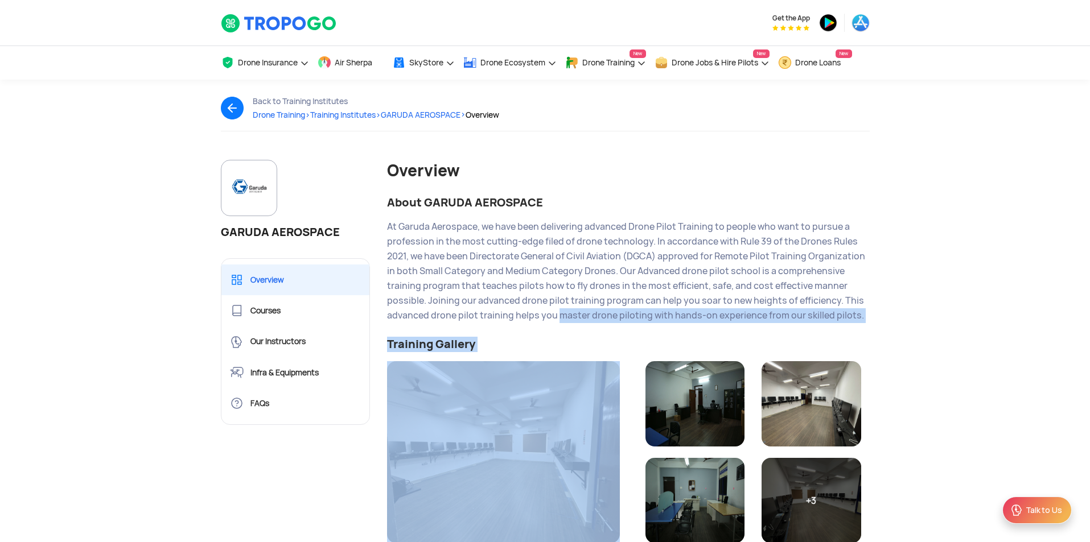
drag, startPoint x: 553, startPoint y: 316, endPoint x: 498, endPoint y: 421, distance: 118.4
click at [498, 421] on img at bounding box center [503, 452] width 233 height 182
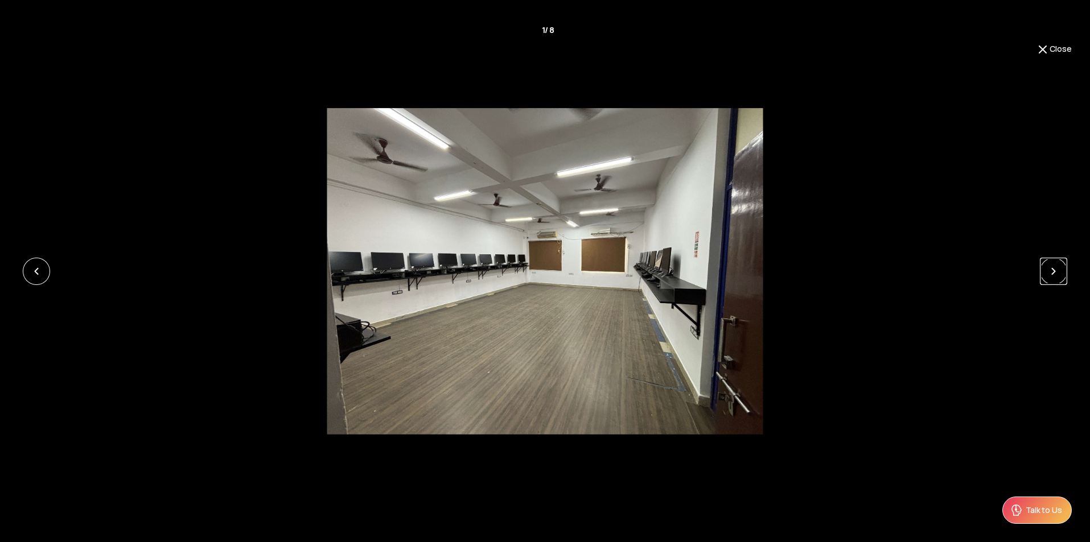
click at [1052, 278] on link at bounding box center [1053, 271] width 27 height 27
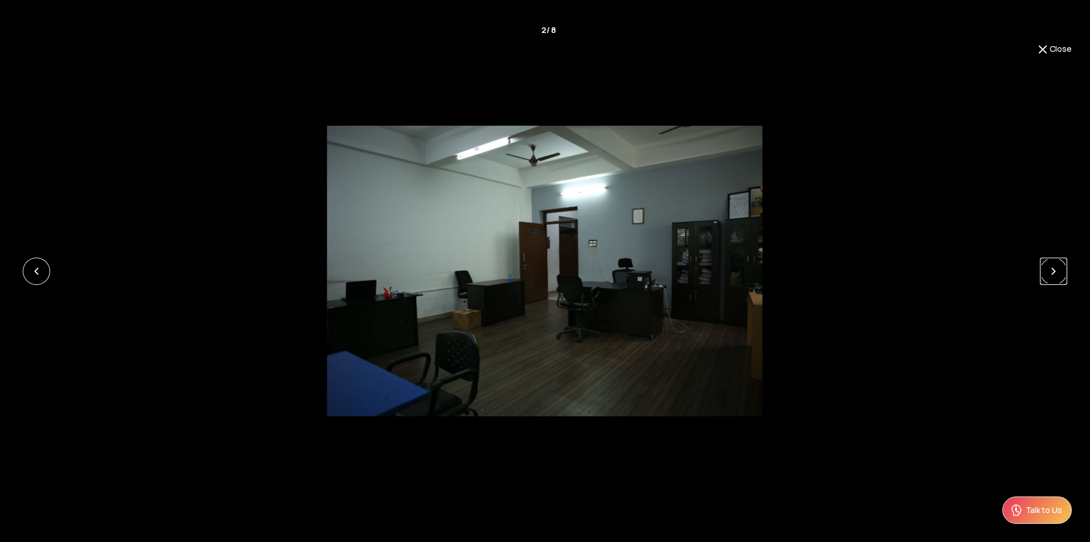
click at [1052, 278] on link at bounding box center [1053, 271] width 27 height 27
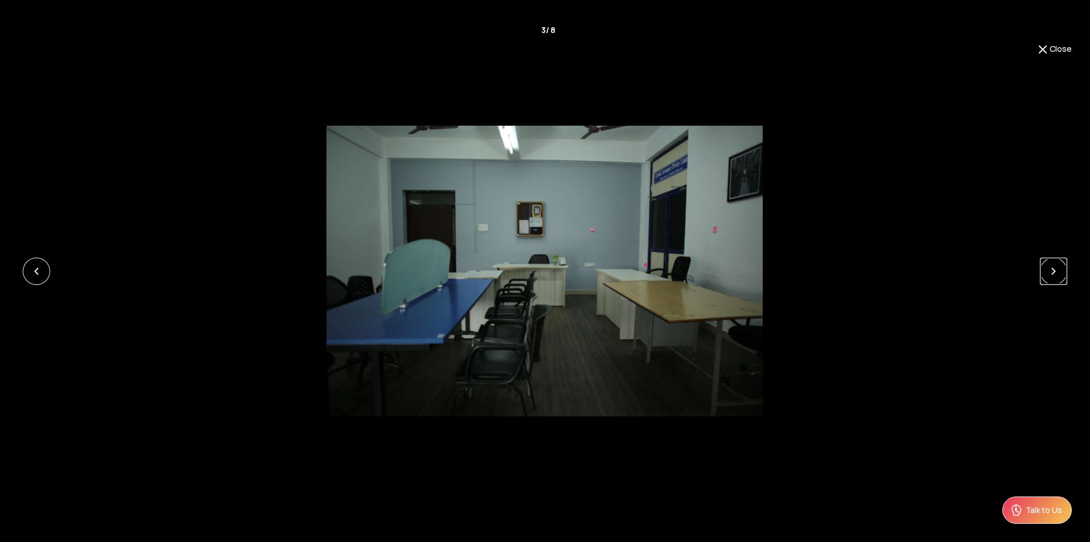
click at [1052, 278] on link at bounding box center [1053, 271] width 27 height 27
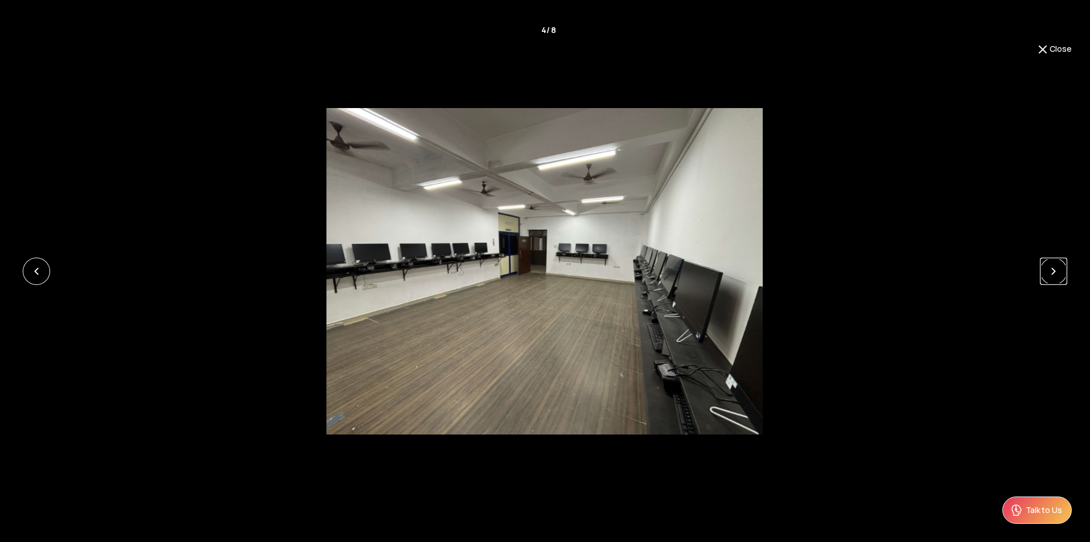
click at [1052, 278] on link at bounding box center [1053, 271] width 27 height 27
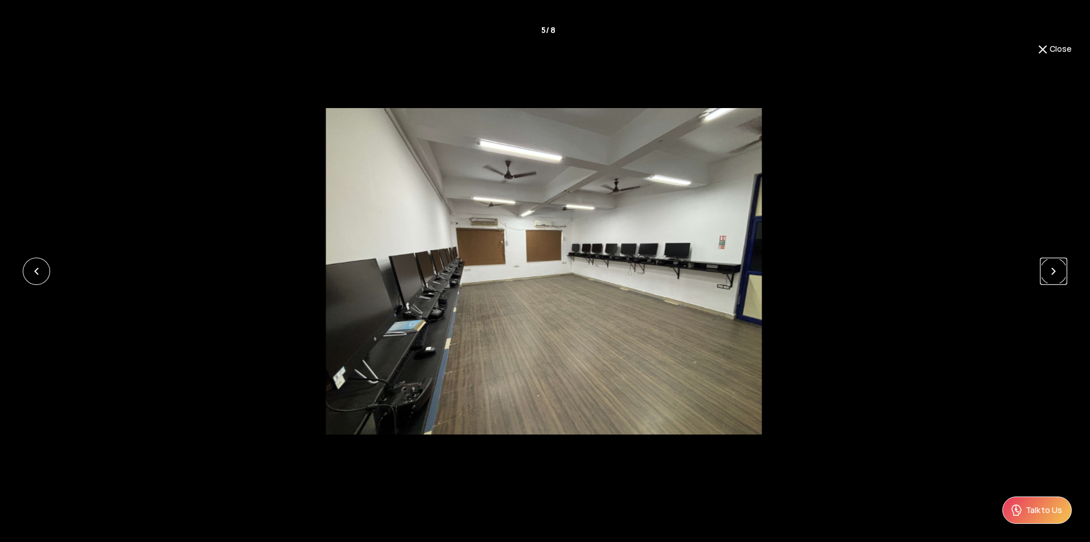
click at [1055, 269] on link at bounding box center [1053, 271] width 27 height 27
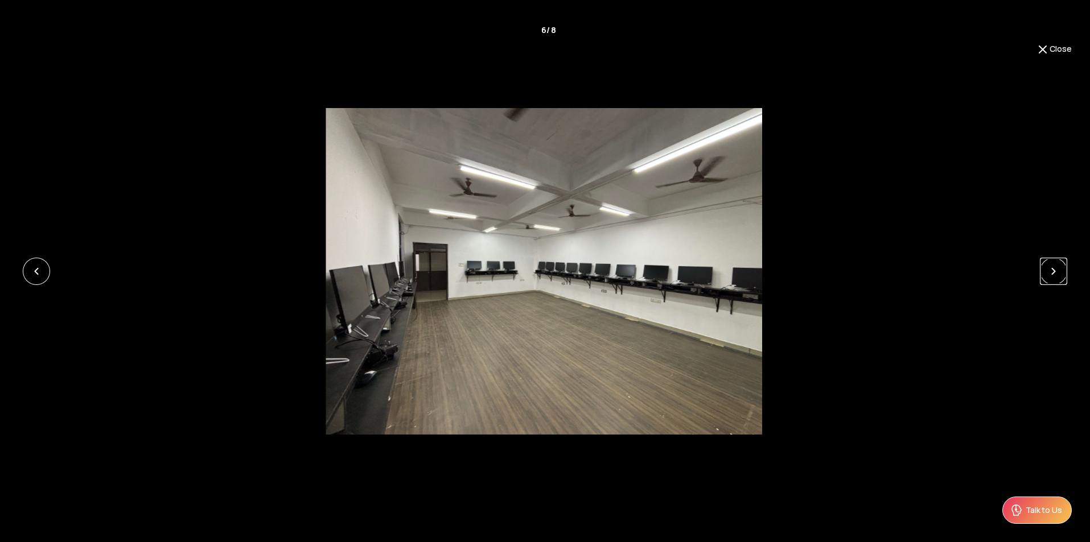
click at [1055, 269] on link at bounding box center [1053, 271] width 27 height 27
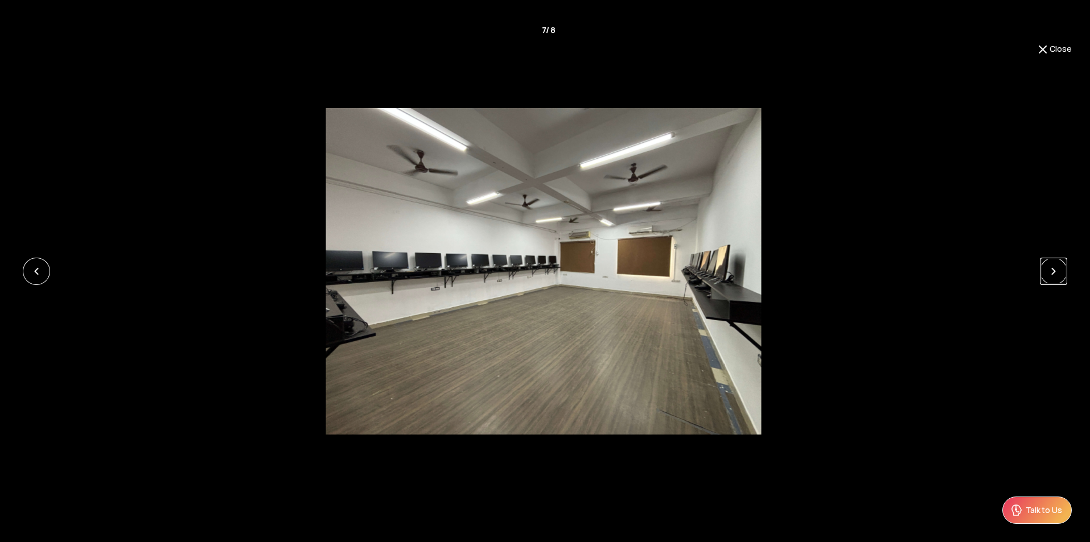
click at [1055, 269] on link at bounding box center [1053, 271] width 27 height 27
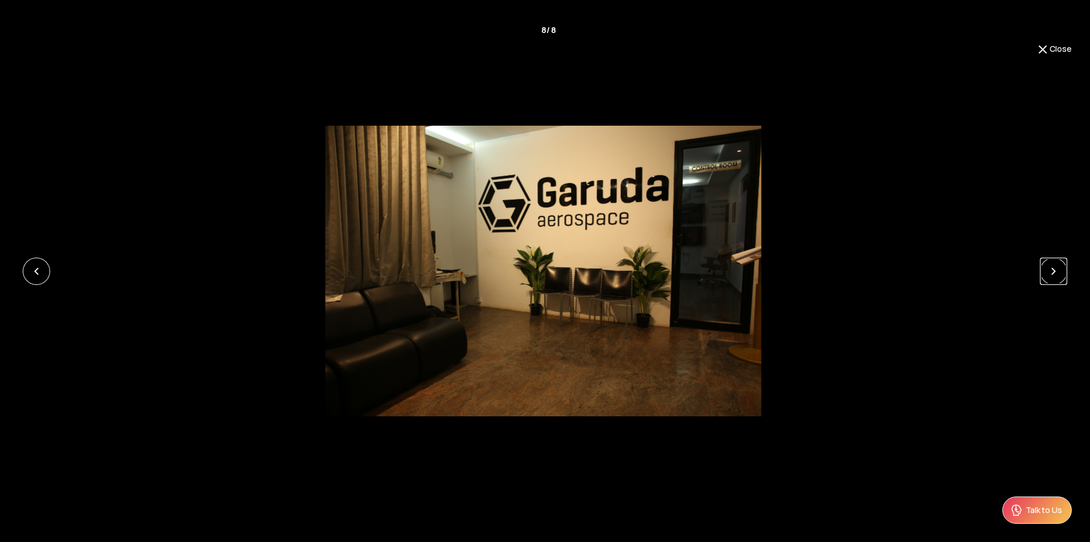
click at [1055, 273] on link at bounding box center [1053, 271] width 27 height 27
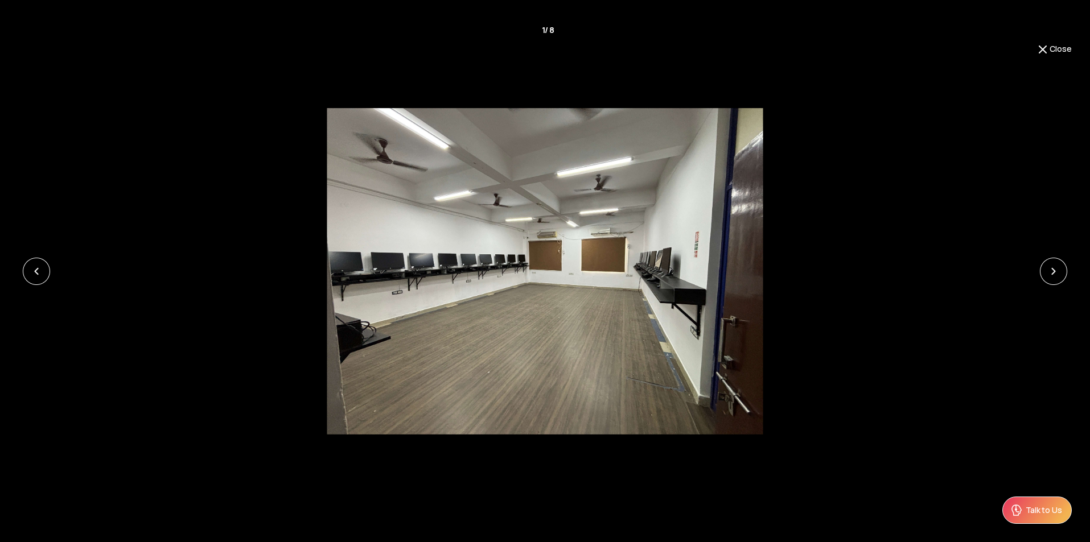
click at [1043, 47] on img at bounding box center [1043, 50] width 14 height 14
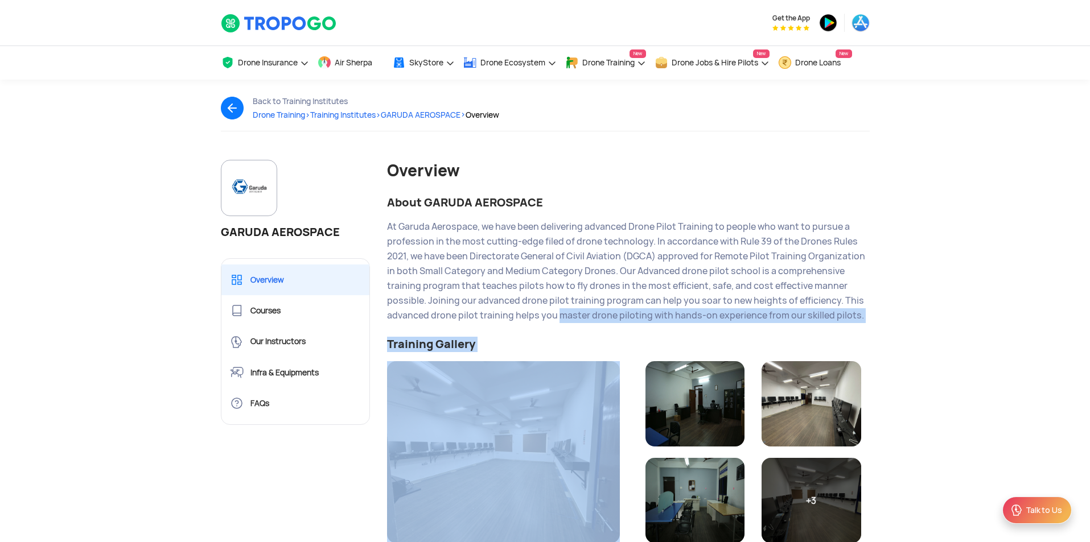
scroll to position [110, 0]
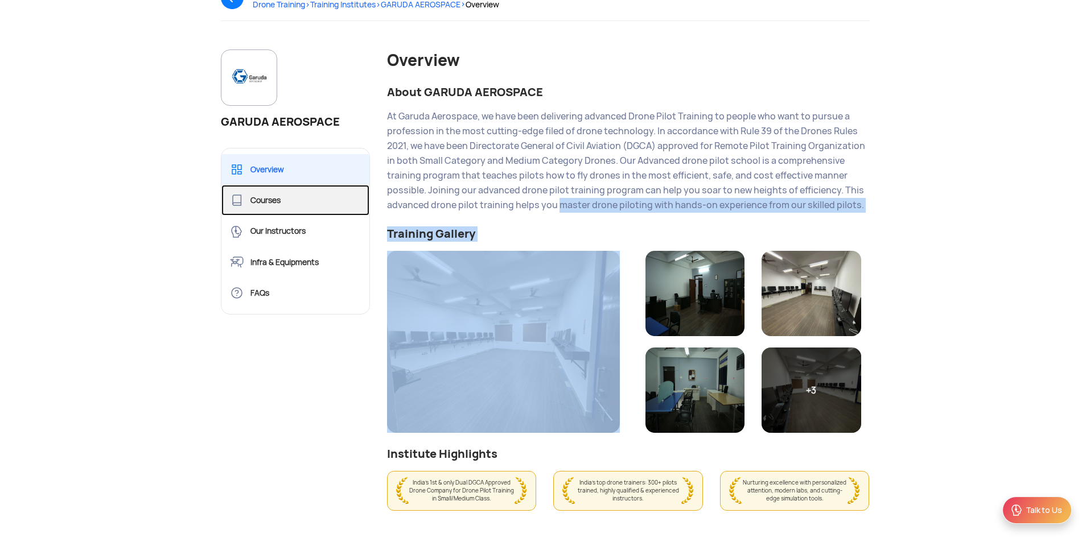
click at [283, 204] on link "Courses" at bounding box center [295, 200] width 149 height 31
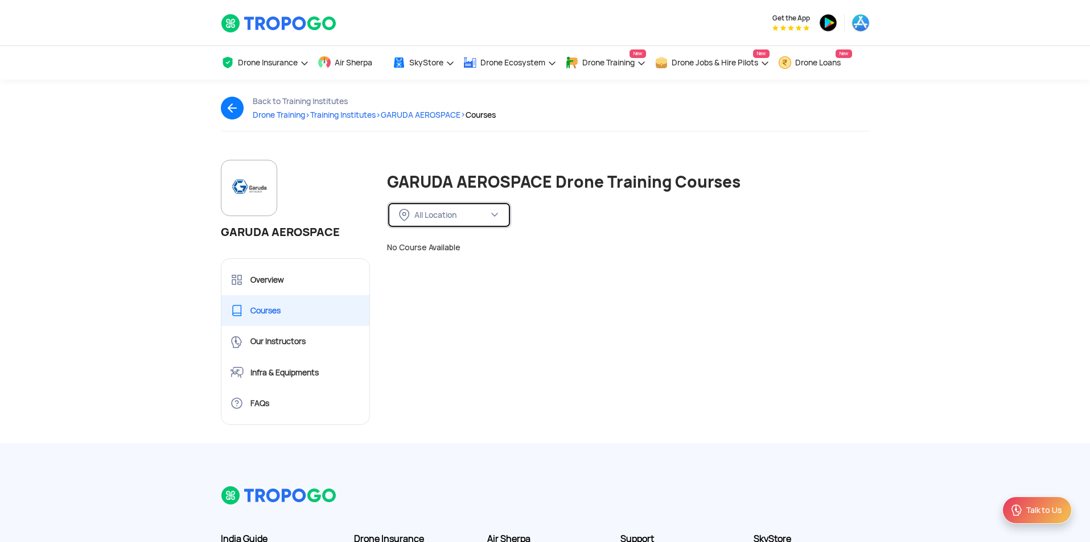
click at [479, 211] on div "All Location" at bounding box center [451, 215] width 74 height 10
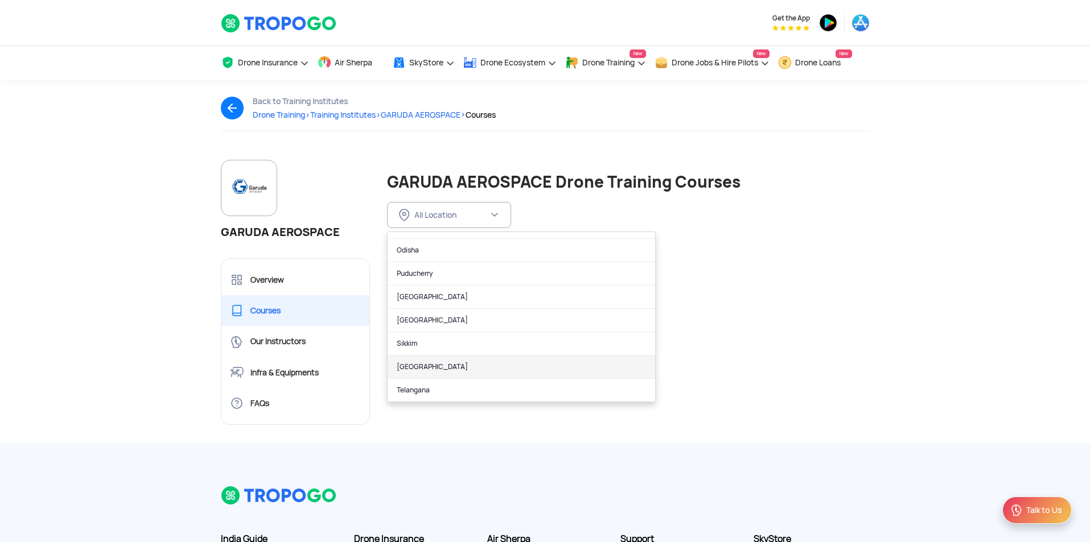
click at [437, 360] on link "[GEOGRAPHIC_DATA]" at bounding box center [521, 367] width 267 height 23
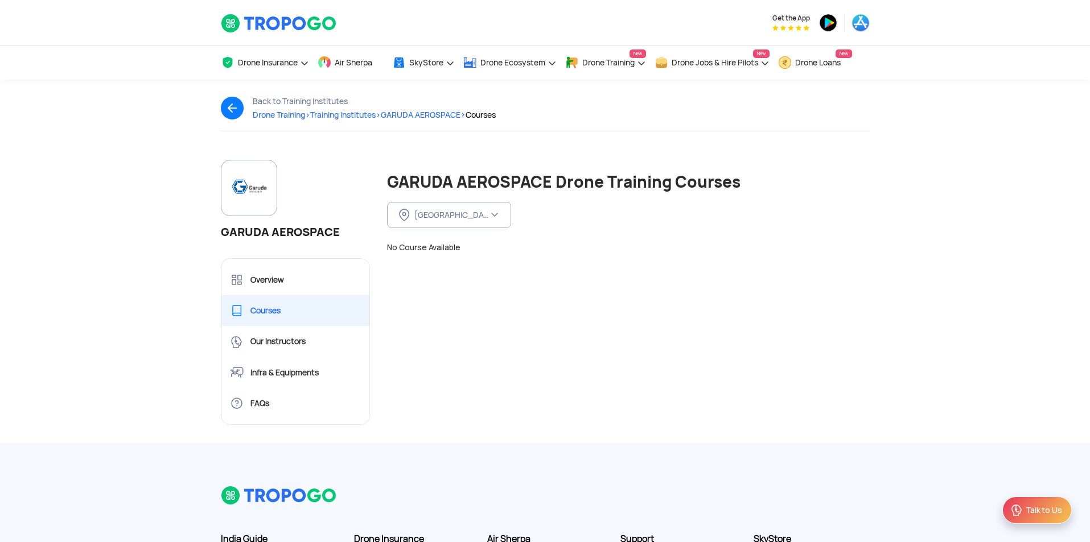
click at [735, 297] on div "GARUDA AEROSPACE Overview Courses Our Instructors Infra & Equipments FAQs Cours…" at bounding box center [545, 301] width 666 height 283
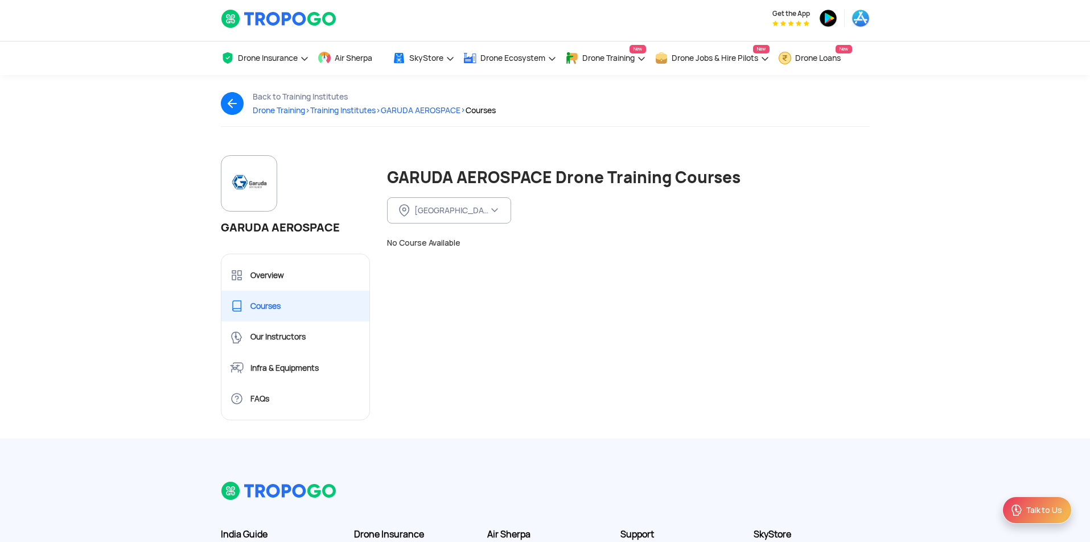
scroll to position [0, 0]
